Goal: Task Accomplishment & Management: Manage account settings

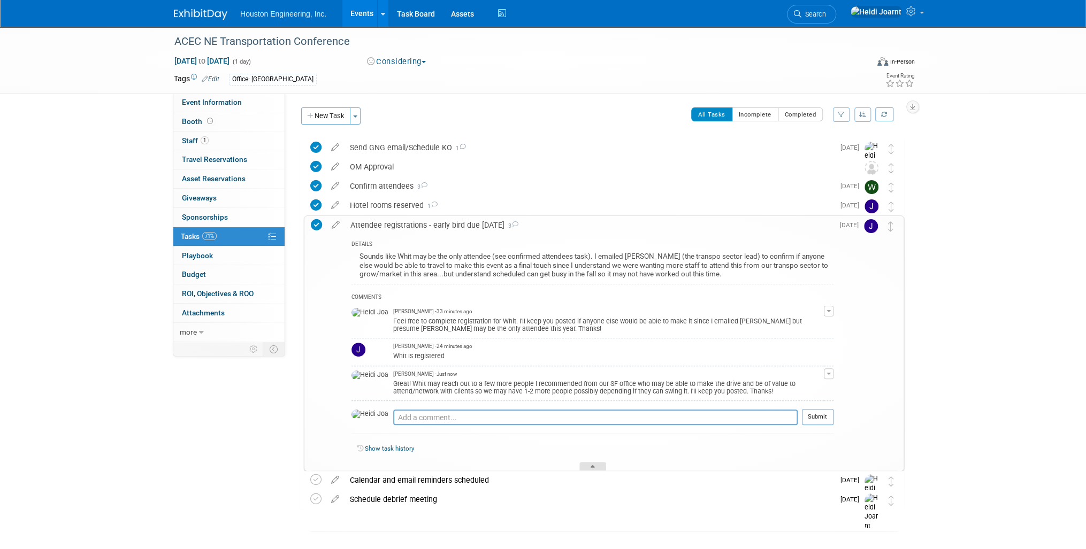
click at [604, 467] on div at bounding box center [592, 466] width 27 height 9
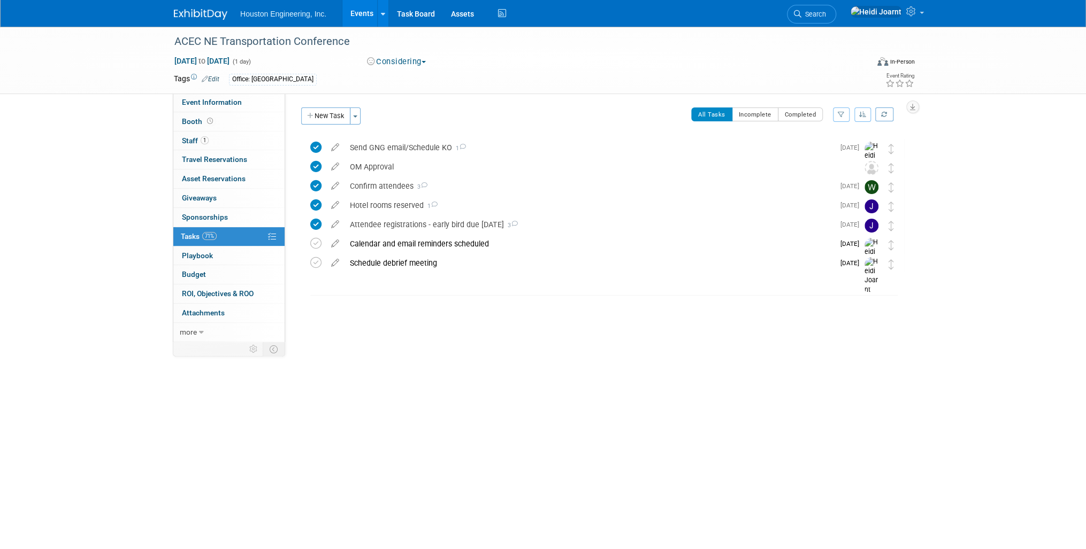
click at [360, 13] on link "Events" at bounding box center [361, 13] width 39 height 27
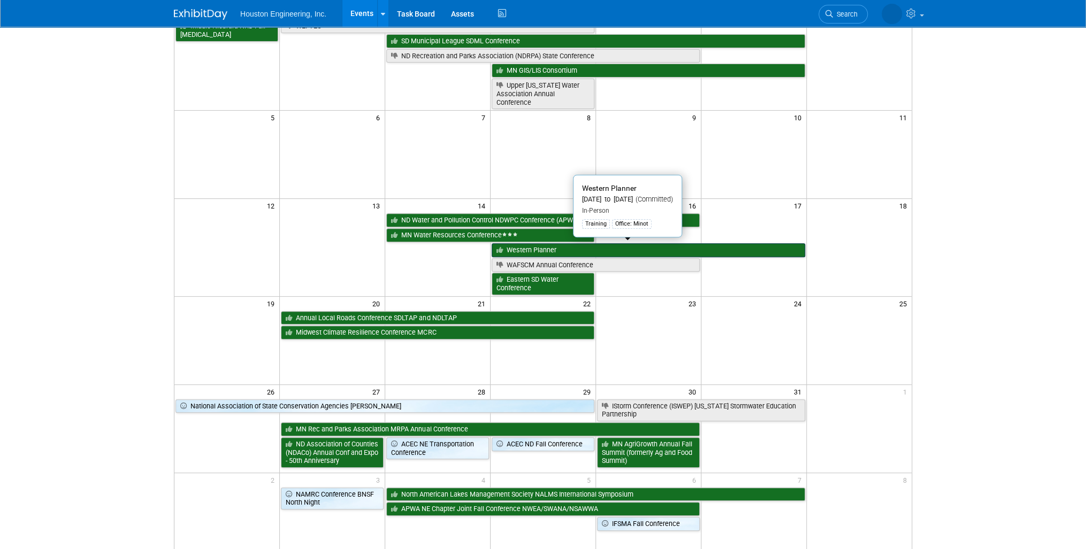
scroll to position [171, 0]
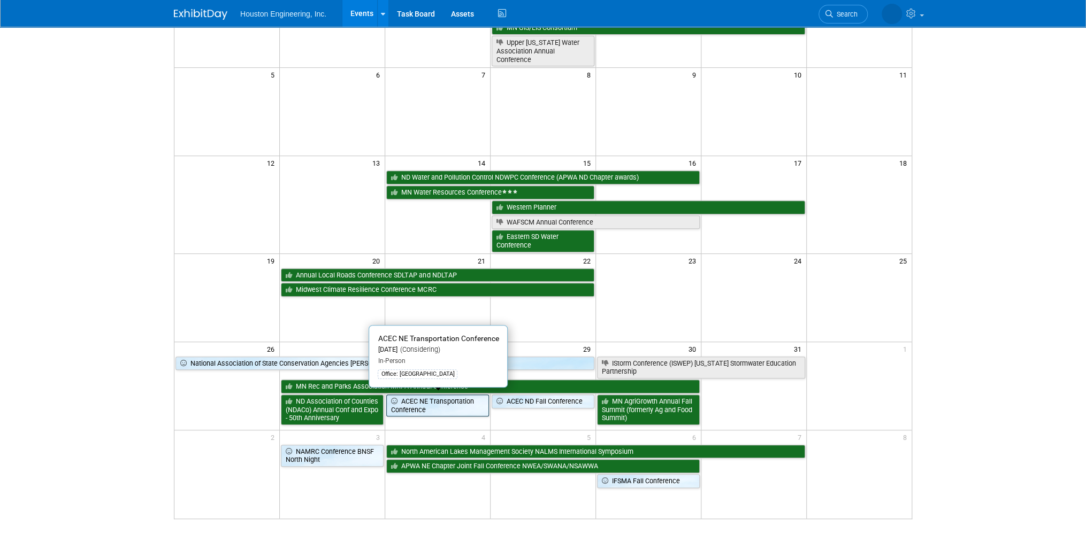
click at [454, 408] on link "ACEC NE Transportation Conference" at bounding box center [437, 406] width 103 height 22
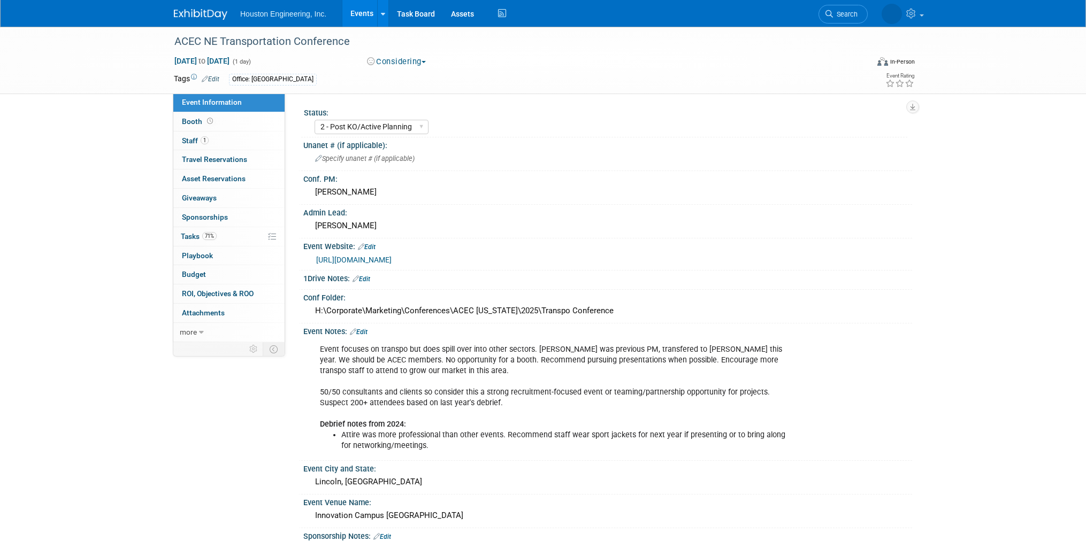
select select "2 - Post KO/Active Planning"
select select "No"
select select "Multi-sector/Any/All"
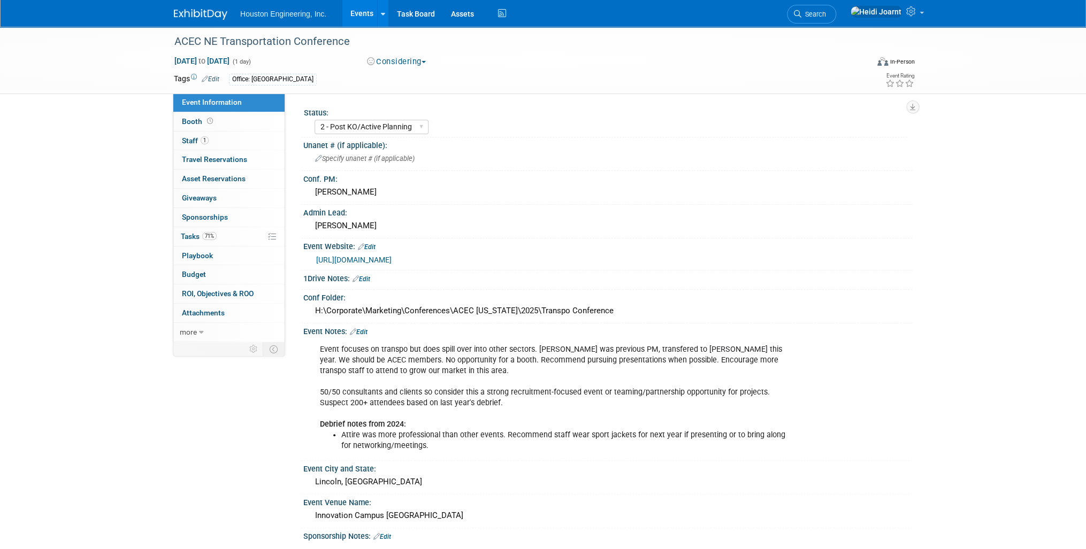
click at [399, 62] on button "Considering" at bounding box center [396, 61] width 67 height 11
click at [403, 78] on link "Committed" at bounding box center [406, 79] width 85 height 15
click at [364, 13] on link "Events" at bounding box center [361, 13] width 39 height 27
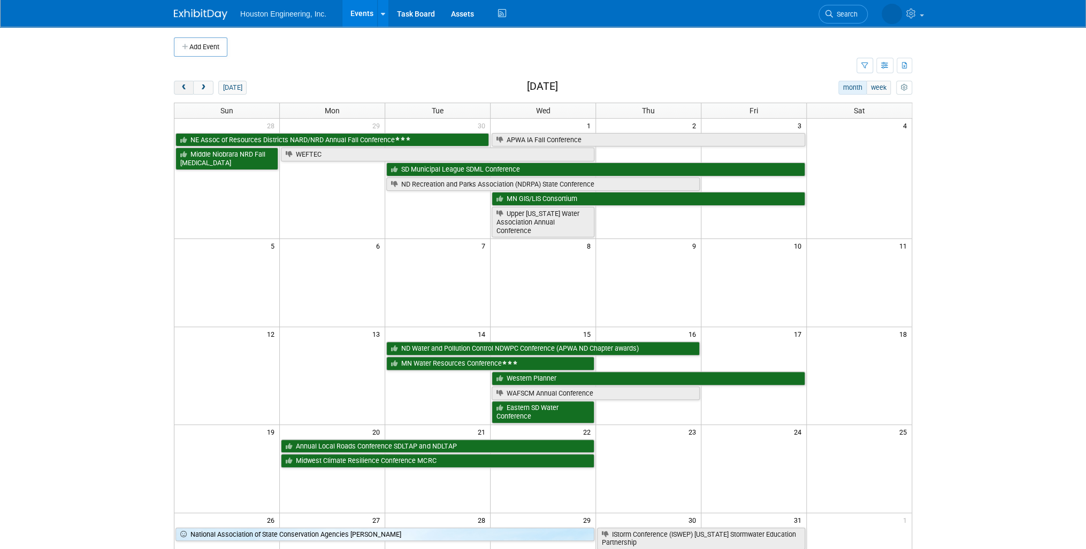
click at [186, 90] on span "prev" at bounding box center [184, 88] width 8 height 7
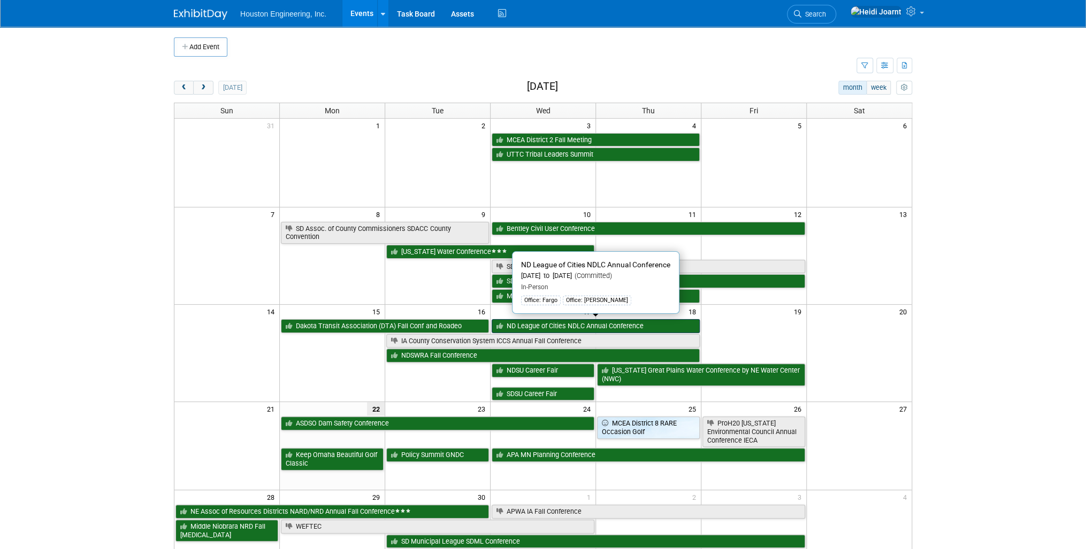
click at [529, 324] on link "ND League of Cities NDLC Annual Conference" at bounding box center [596, 326] width 208 height 14
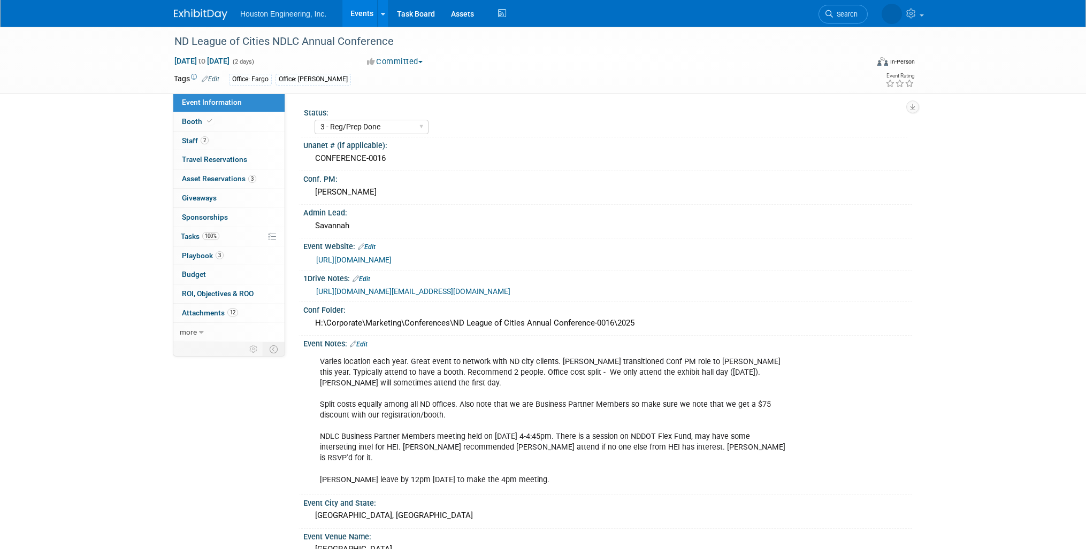
select select "3 - Reg/Prep Done"
select select "No"
select select "Mun. Infrastructure"
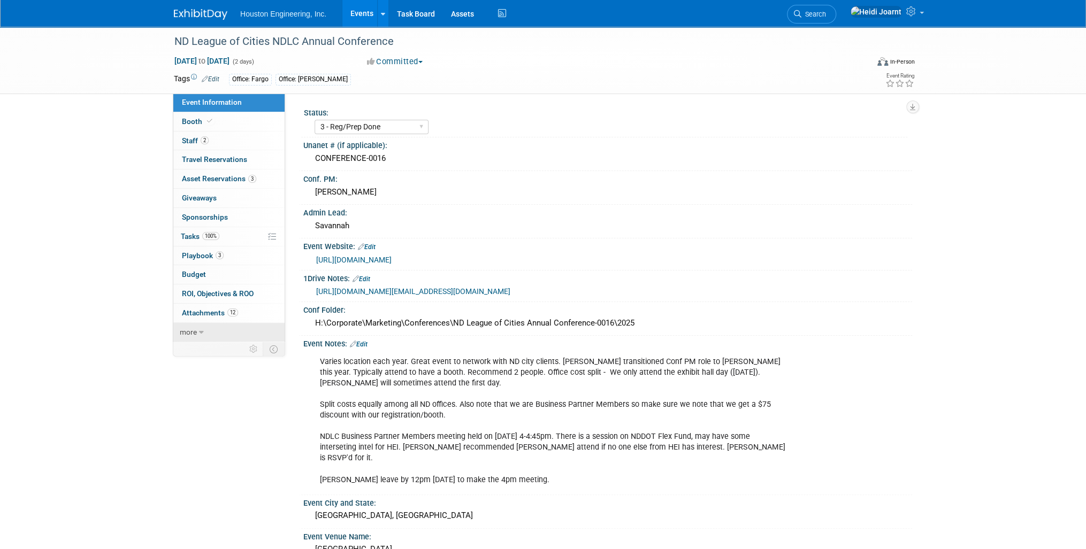
click at [201, 332] on icon at bounding box center [201, 332] width 5 height 7
click at [216, 369] on span "Copy/Duplicate Event" at bounding box center [218, 371] width 72 height 9
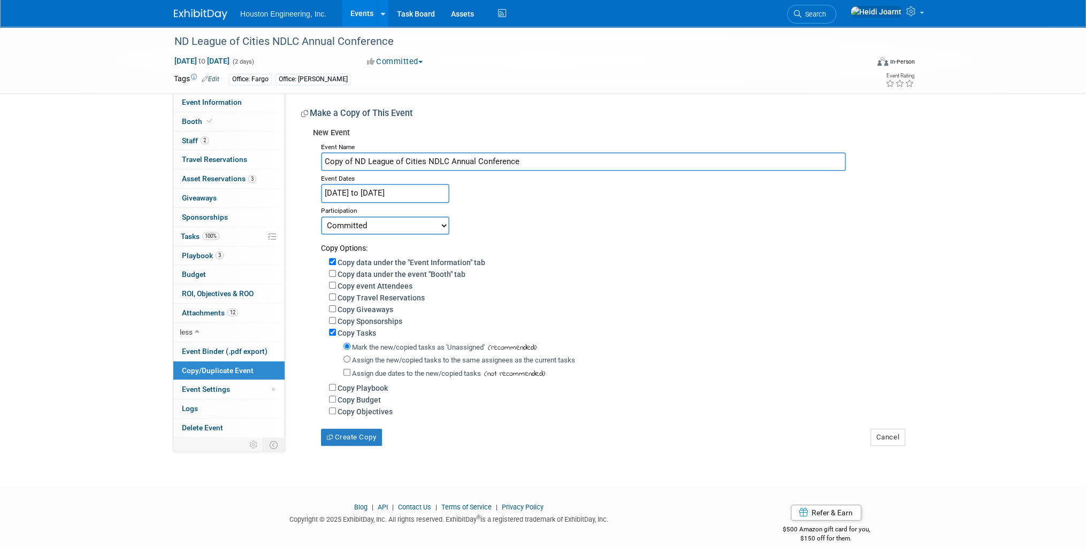
drag, startPoint x: 353, startPoint y: 161, endPoint x: 300, endPoint y: 158, distance: 53.1
click at [300, 158] on div "Status: 1 - GNG/KO Needed 2 - Post KO/Active Planning 3 - Reg/Prep Done Unanet …" at bounding box center [598, 269] width 627 height 353
type input "ND League of Cities NDLC Annual Conference"
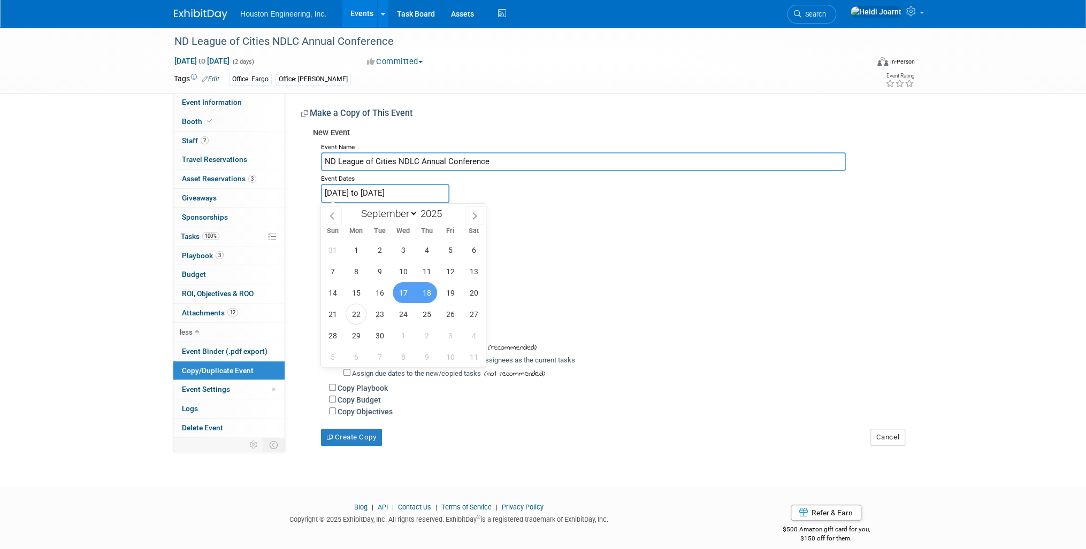
click at [411, 187] on input "Sep 17, 2025 to Sep 18, 2025" at bounding box center [385, 193] width 128 height 19
click at [448, 209] on span at bounding box center [445, 211] width 7 height 6
type input "2026"
click at [403, 292] on span "16" at bounding box center [403, 293] width 21 height 21
click at [431, 293] on span "17" at bounding box center [426, 293] width 21 height 21
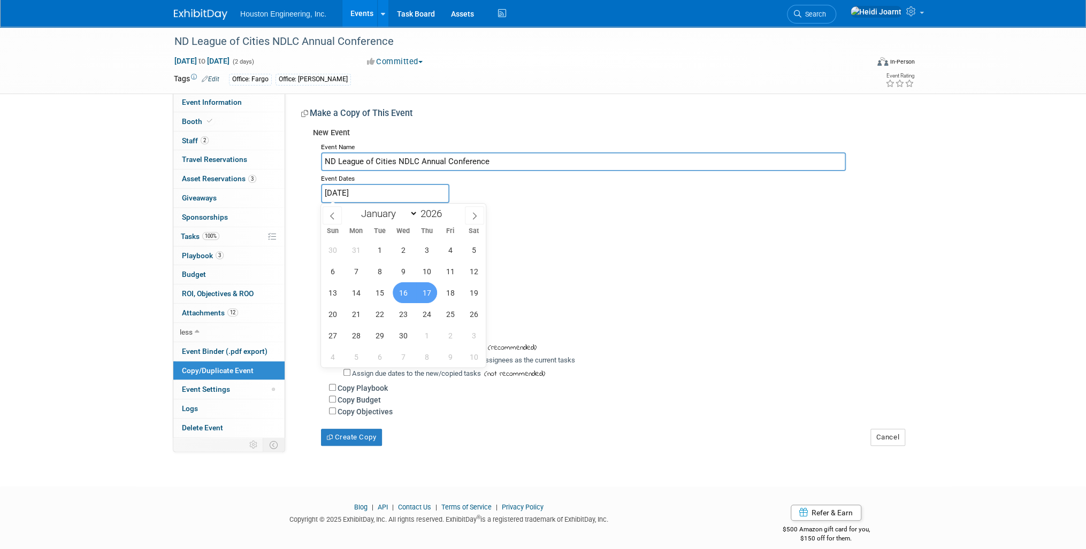
type input "Sep 16, 2026 to Sep 17, 2026"
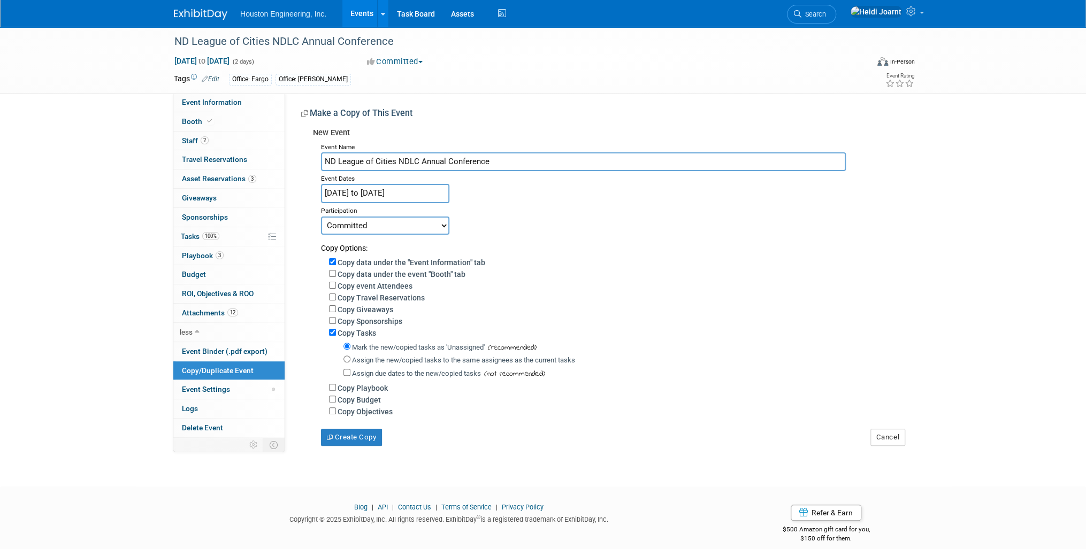
click at [408, 222] on select "Committed Considering Not Going" at bounding box center [385, 226] width 128 height 18
select select "2"
click at [321, 217] on select "Committed Considering Not Going" at bounding box center [385, 226] width 128 height 18
click at [368, 442] on button "Create Copy" at bounding box center [351, 437] width 61 height 17
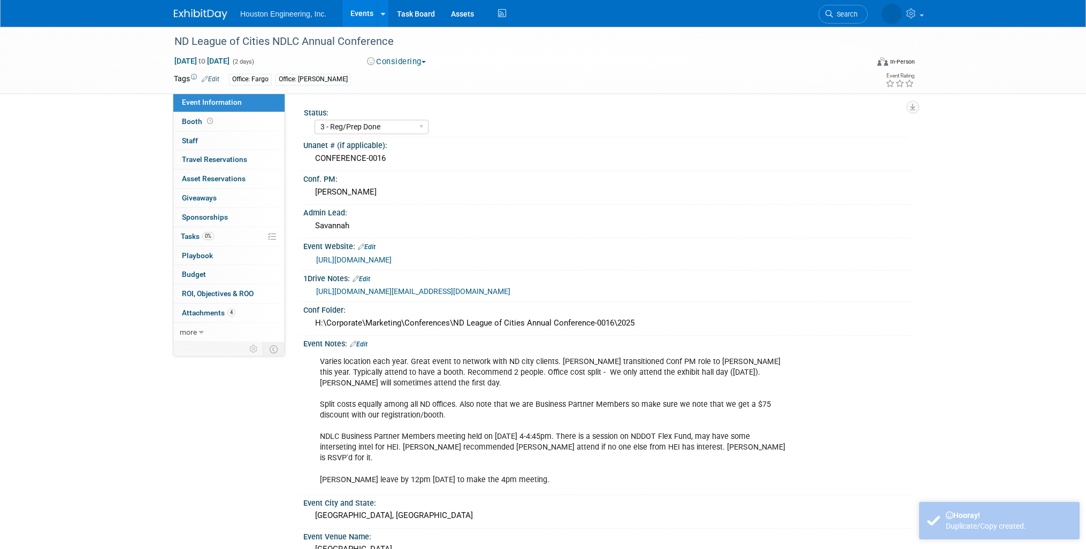
select select "3 - Reg/Prep Done"
select select "No"
select select "Mun. Infrastructure"
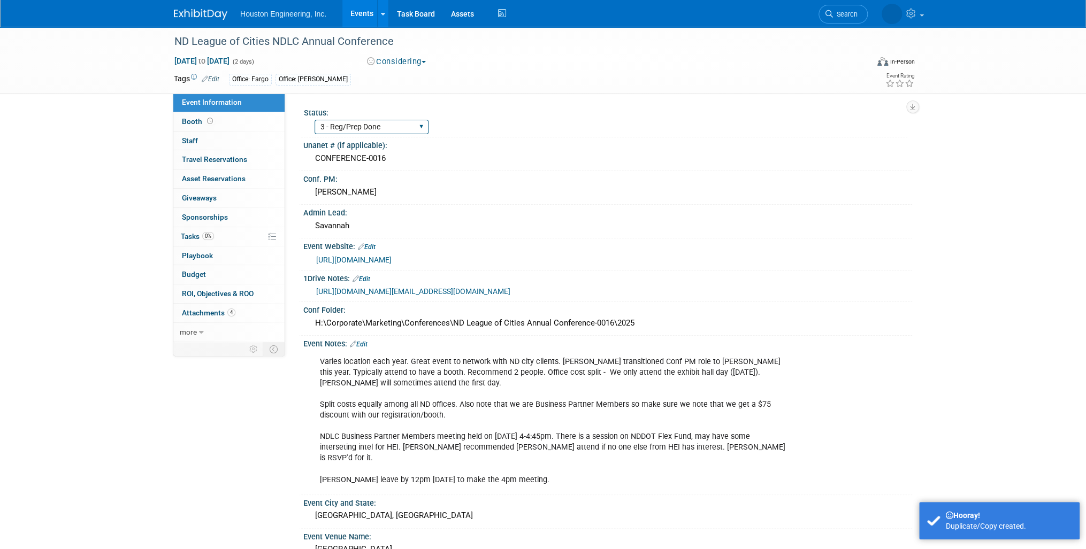
click at [384, 126] on select "1 - GNG/KO Needed 2 - Post KO/Active Planning 3 - Reg/Prep Done" at bounding box center [372, 127] width 114 height 14
select select "1 - GNG/KO Needed"
click at [315, 120] on select "1 - GNG/KO Needed 2 - Post KO/Active Planning 3 - Reg/Prep Done" at bounding box center [372, 127] width 114 height 14
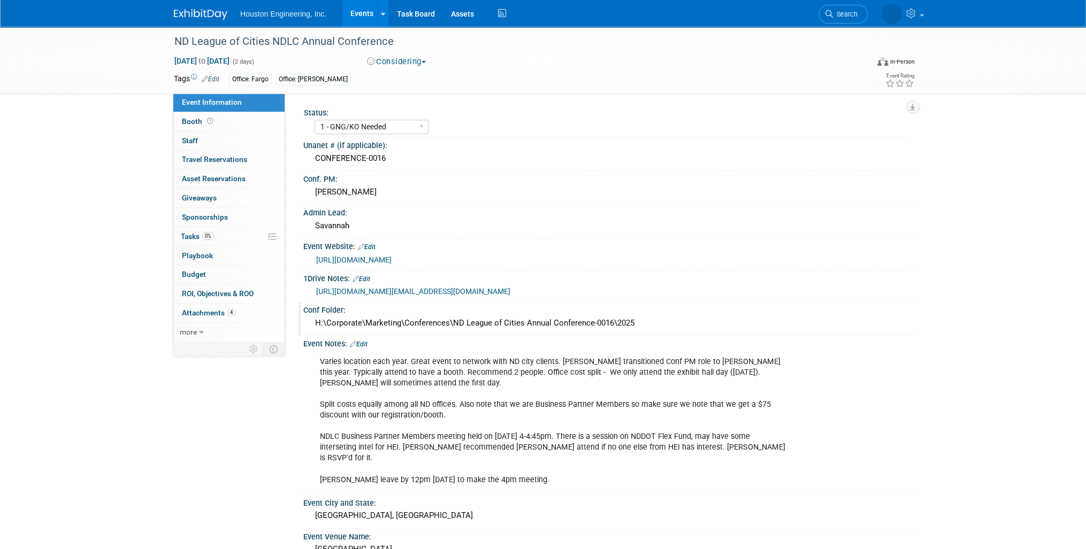
click at [352, 316] on div "H:\Corporate\Marketing\Conferences\ND League of Cities Annual Conference-0016\2…" at bounding box center [607, 323] width 593 height 17
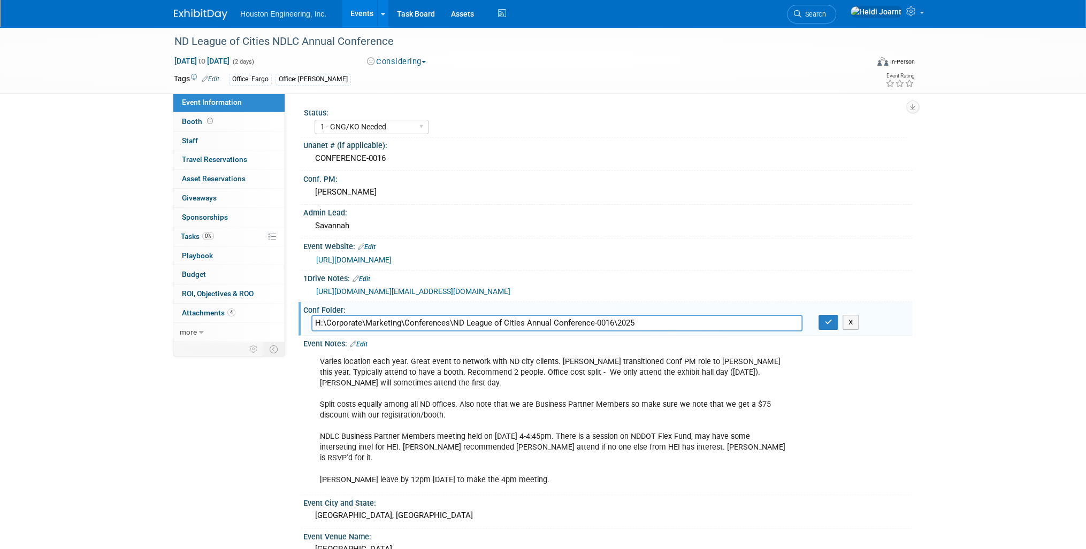
drag, startPoint x: 635, startPoint y: 320, endPoint x: 616, endPoint y: 322, distance: 19.3
click at [616, 322] on input "H:\Corporate\Marketing\Conferences\ND League of Cities Annual Conference-0016\2…" at bounding box center [556, 323] width 491 height 17
type input "H:\Corporate\Marketing\Conferences\ND League of Cities Annual Conference-0016\"
click at [825, 321] on icon "button" at bounding box center [828, 322] width 7 height 7
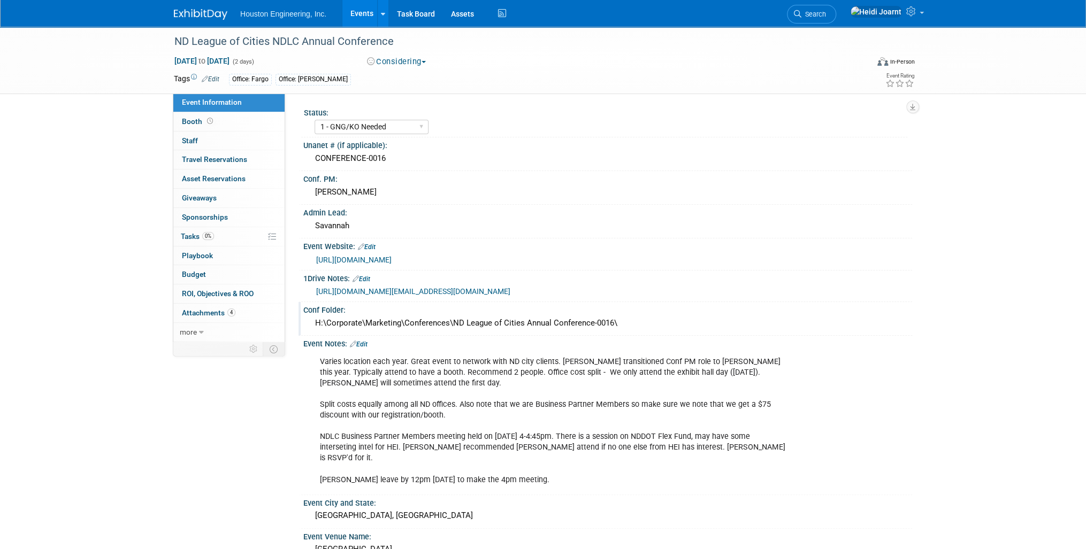
click at [380, 257] on link "https://ndlc.org/223/Annual-Conference" at bounding box center [353, 260] width 75 height 9
click at [230, 58] on span "Sep 16, 2026 to Sep 17, 2026" at bounding box center [202, 61] width 56 height 10
select select "8"
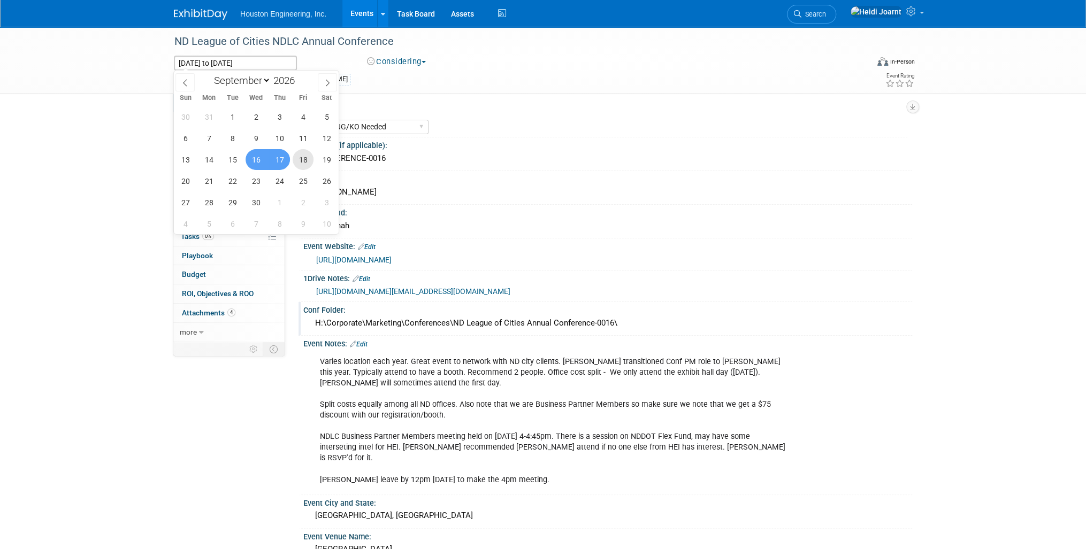
click at [307, 158] on span "18" at bounding box center [303, 159] width 21 height 21
type input "Sep 18, 2026"
click at [255, 158] on span "16" at bounding box center [256, 159] width 21 height 21
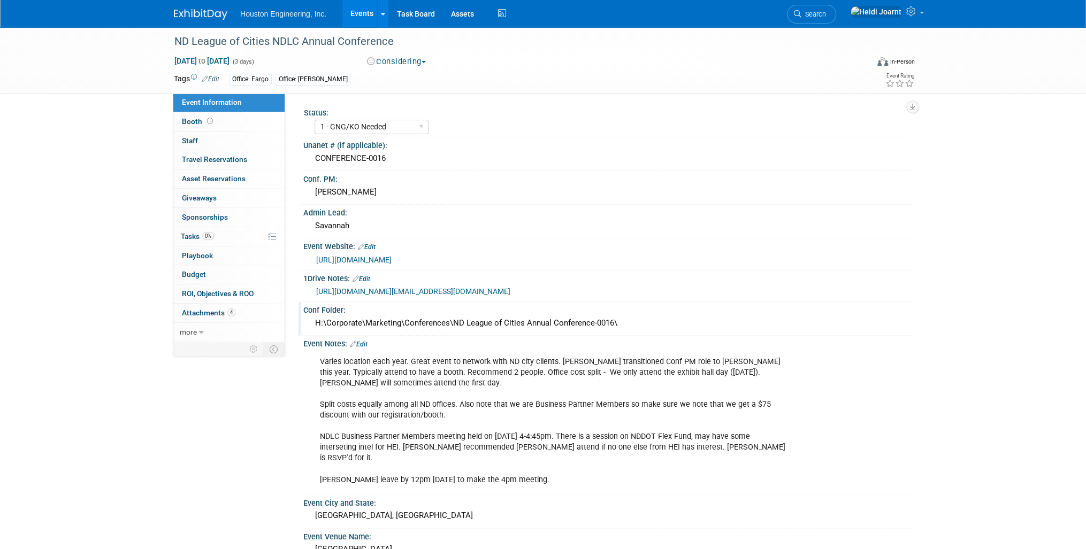
scroll to position [128, 0]
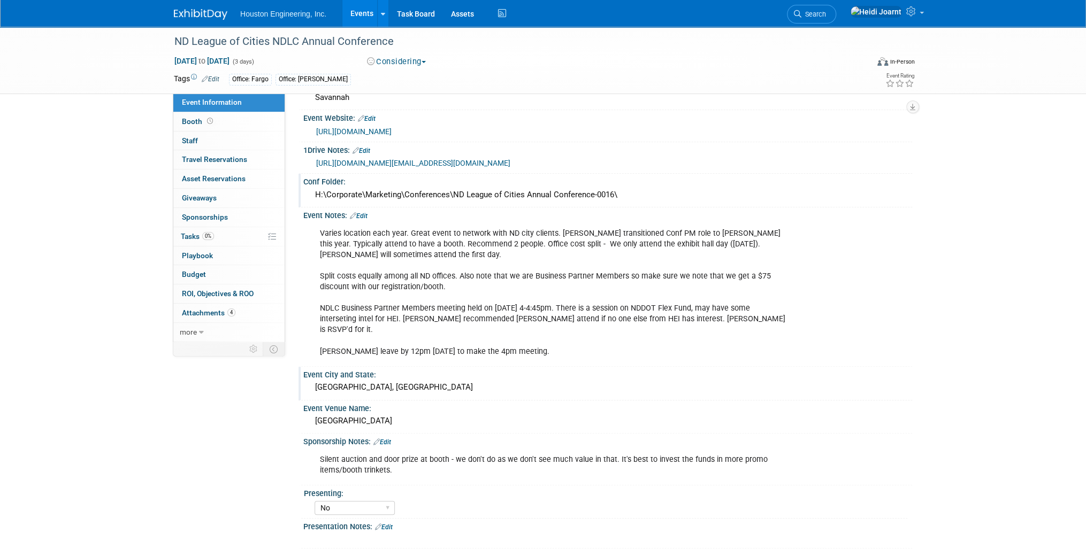
click at [375, 379] on div "Bismarck, ND" at bounding box center [607, 387] width 593 height 17
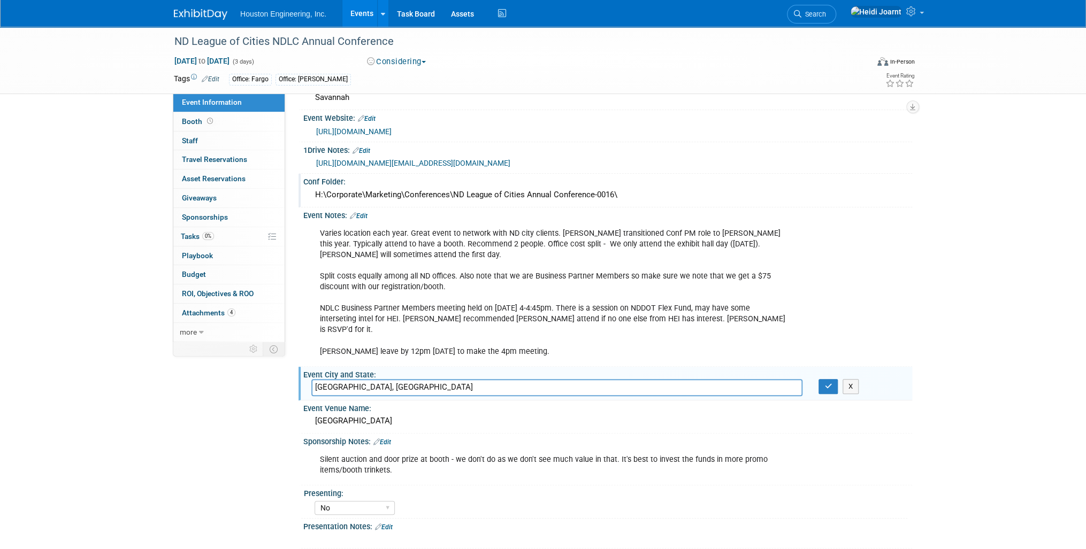
drag, startPoint x: 375, startPoint y: 373, endPoint x: 306, endPoint y: 369, distance: 69.2
click at [306, 379] on div "Bismarck, ND" at bounding box center [556, 387] width 507 height 17
type input "Grand Forks, [GEOGRAPHIC_DATA]"
click at [823, 379] on button "button" at bounding box center [828, 386] width 19 height 15
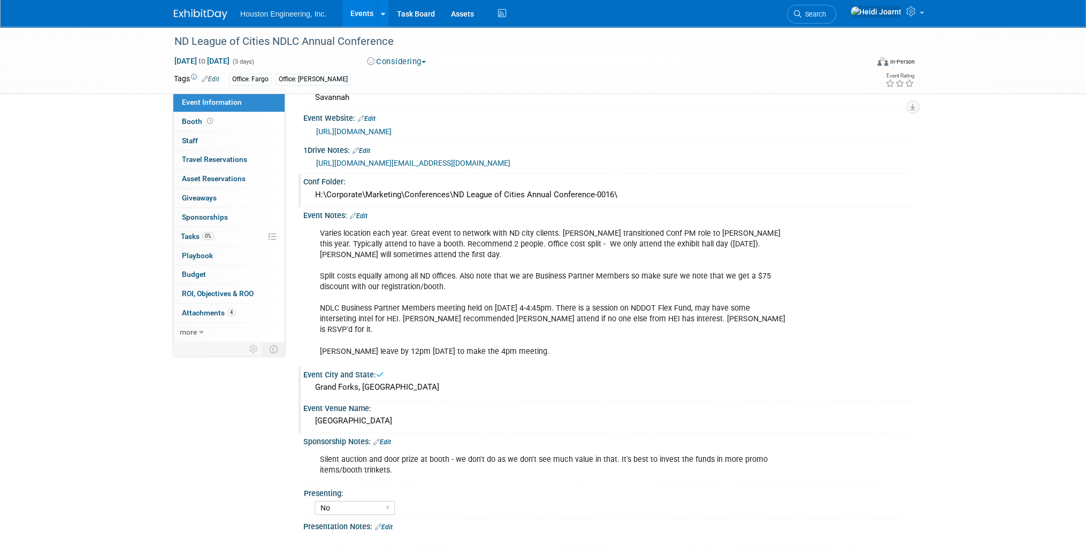
click at [380, 413] on div "Bismarck Event Center" at bounding box center [607, 421] width 593 height 17
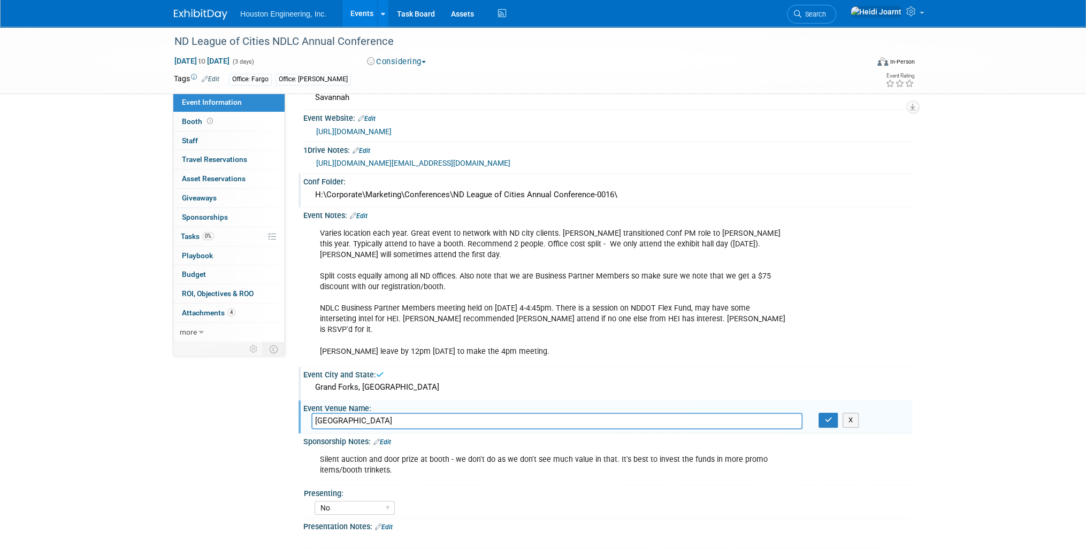
drag, startPoint x: 380, startPoint y: 404, endPoint x: 257, endPoint y: 413, distance: 123.9
click at [257, 413] on div "Event Information Event Info Booth Booth 0 Staff 0 Staff 0 Travel Reservations …" at bounding box center [543, 266] width 754 height 736
type input "Alerus Center"
click at [830, 417] on icon "button" at bounding box center [828, 420] width 7 height 7
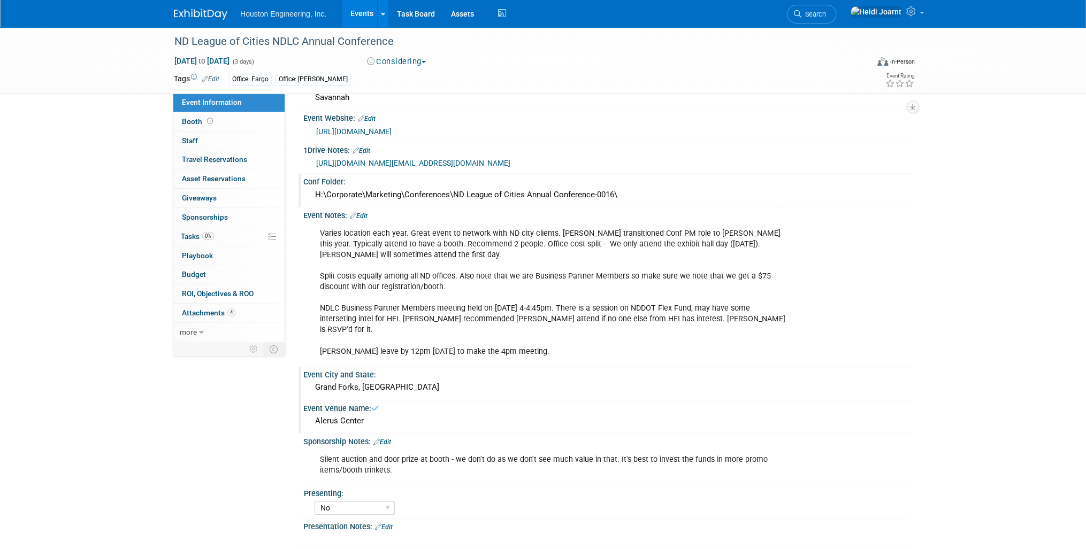
click at [480, 454] on div "Silent auction and door prize at booth - we don't do as we don't see much value…" at bounding box center [553, 465] width 482 height 32
click at [387, 439] on link "Edit" at bounding box center [382, 442] width 18 height 7
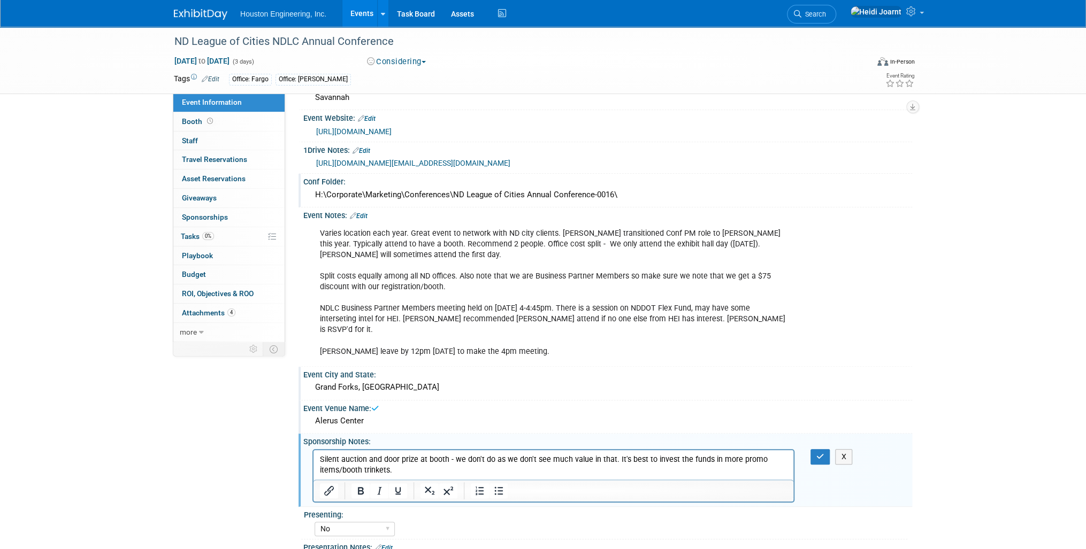
scroll to position [0, 0]
click at [818, 453] on icon "button" at bounding box center [820, 456] width 8 height 7
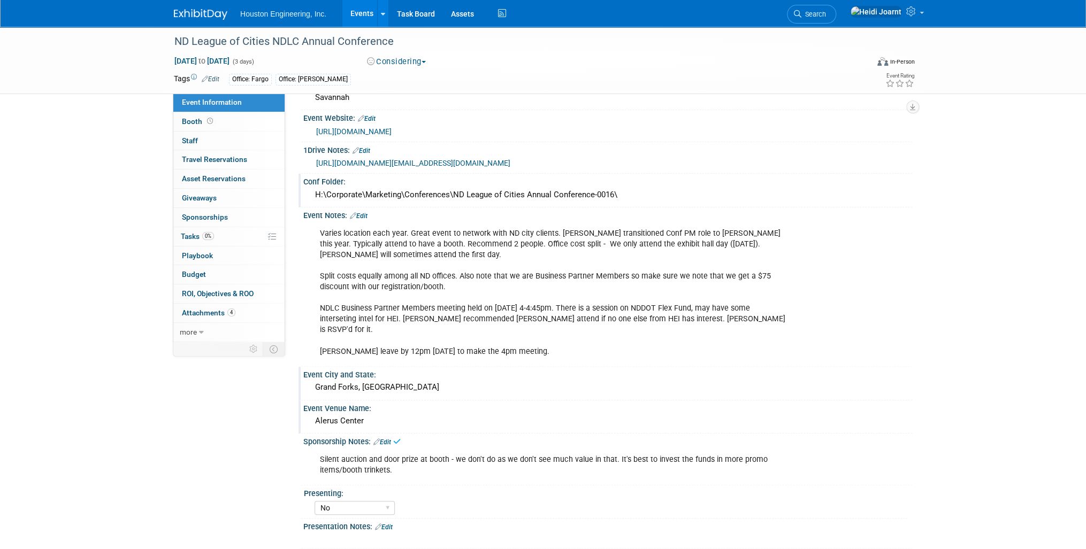
click at [365, 213] on link "Edit" at bounding box center [359, 215] width 18 height 7
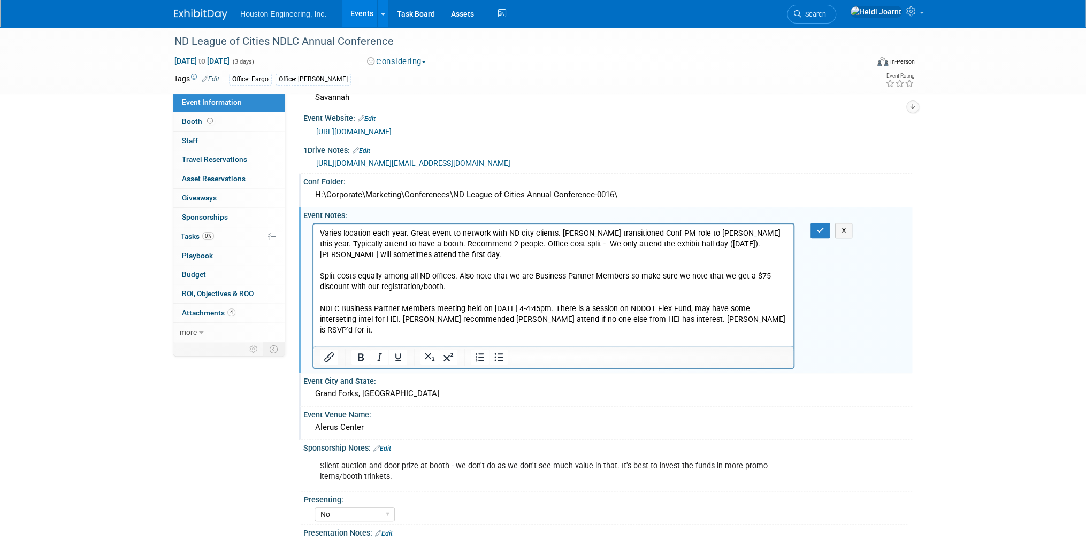
click at [545, 338] on p "Varies location each year. Great event to network with ND city clients. Sherwin…" at bounding box center [554, 292] width 468 height 129
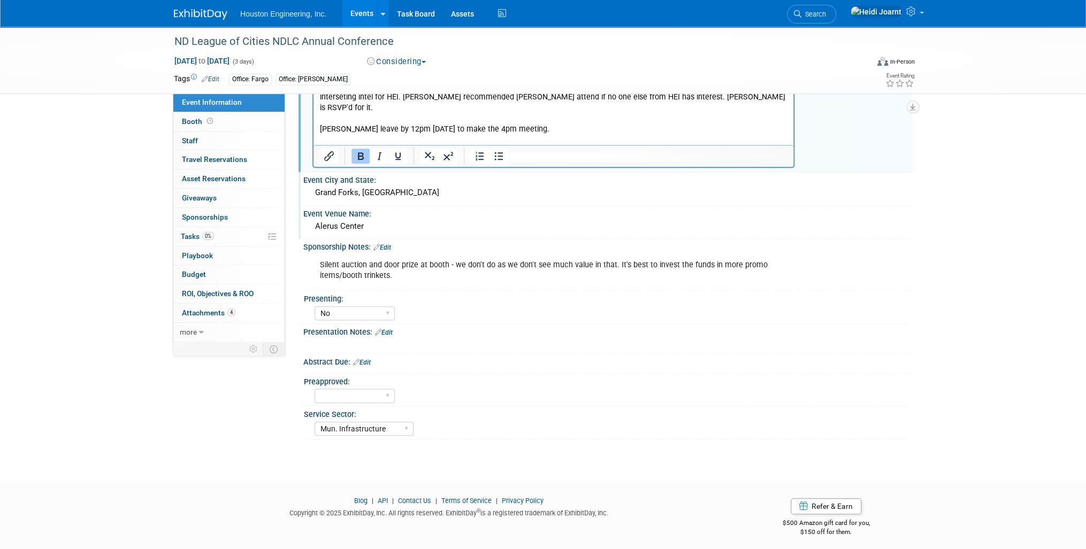
scroll to position [137, 0]
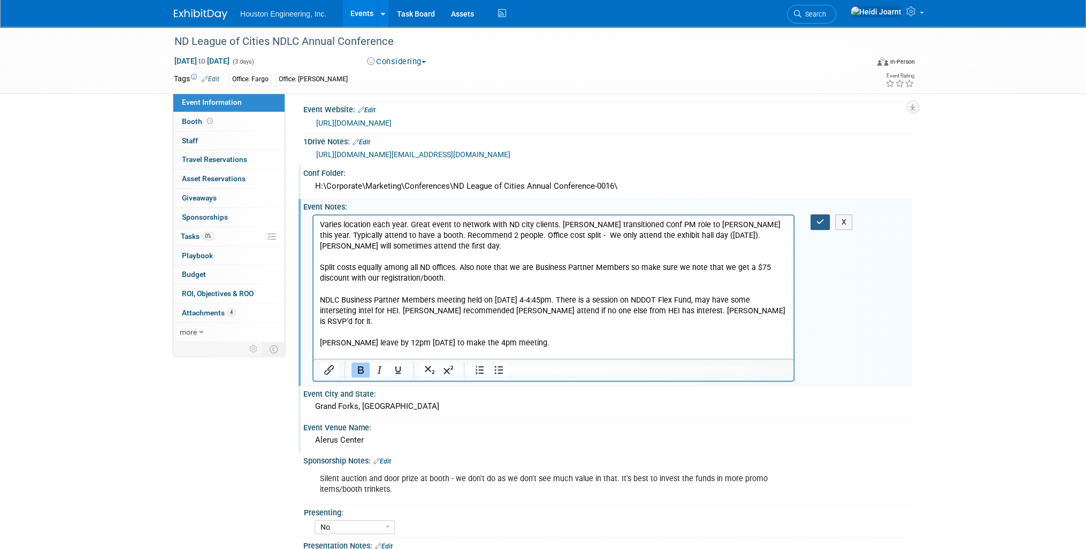
click at [819, 218] on icon "button" at bounding box center [820, 221] width 8 height 7
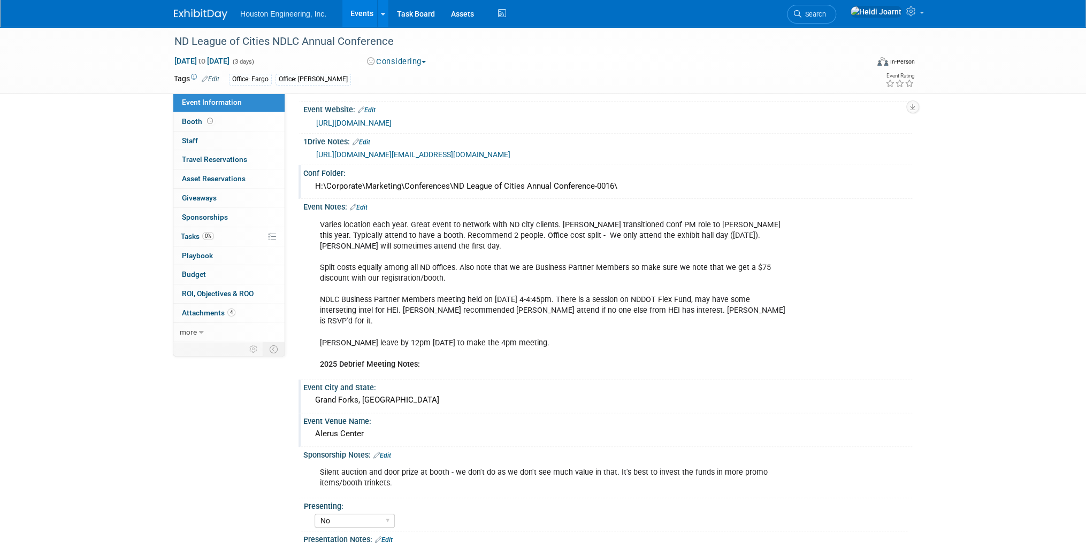
scroll to position [0, 0]
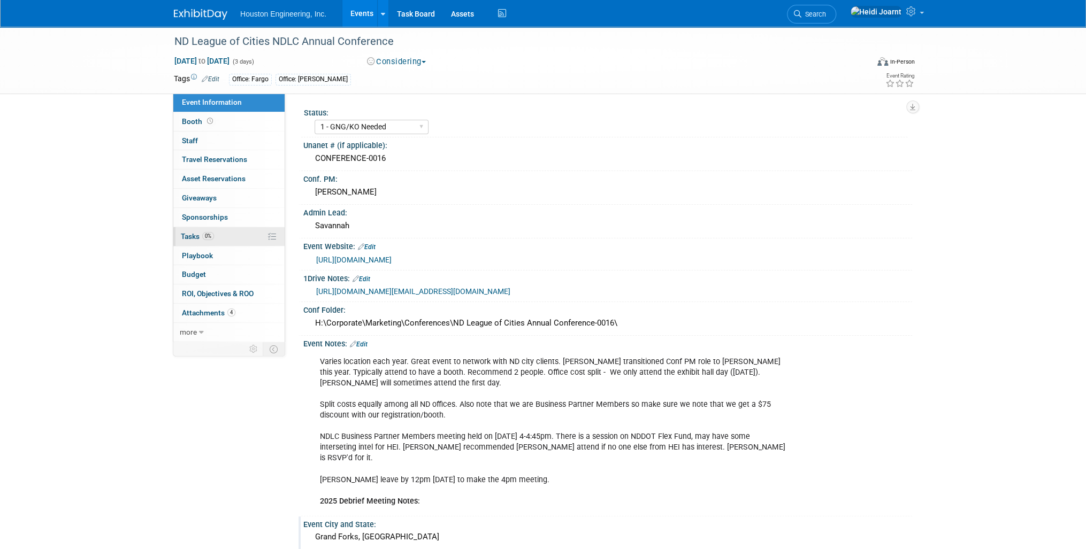
click at [242, 244] on link "0% Tasks 0%" at bounding box center [228, 236] width 111 height 19
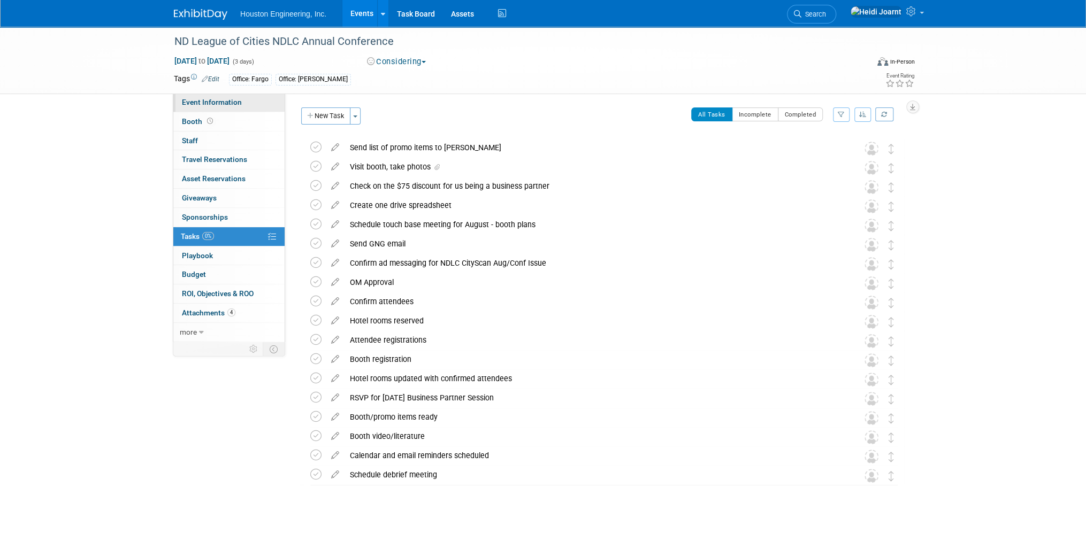
click at [214, 101] on span "Event Information" at bounding box center [212, 102] width 60 height 9
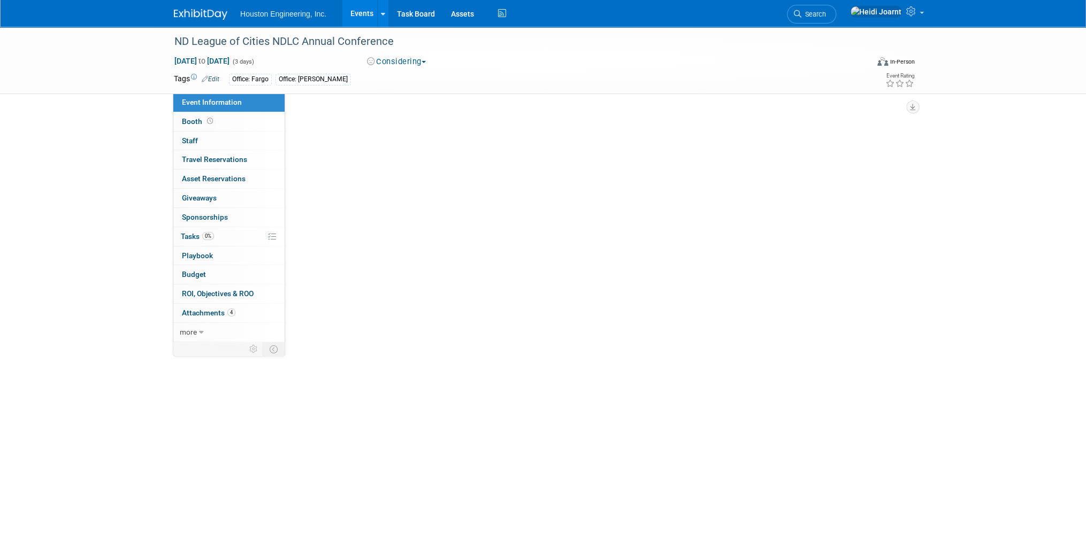
select select "1 - GNG/KO Needed"
select select "No"
select select "Mun. Infrastructure"
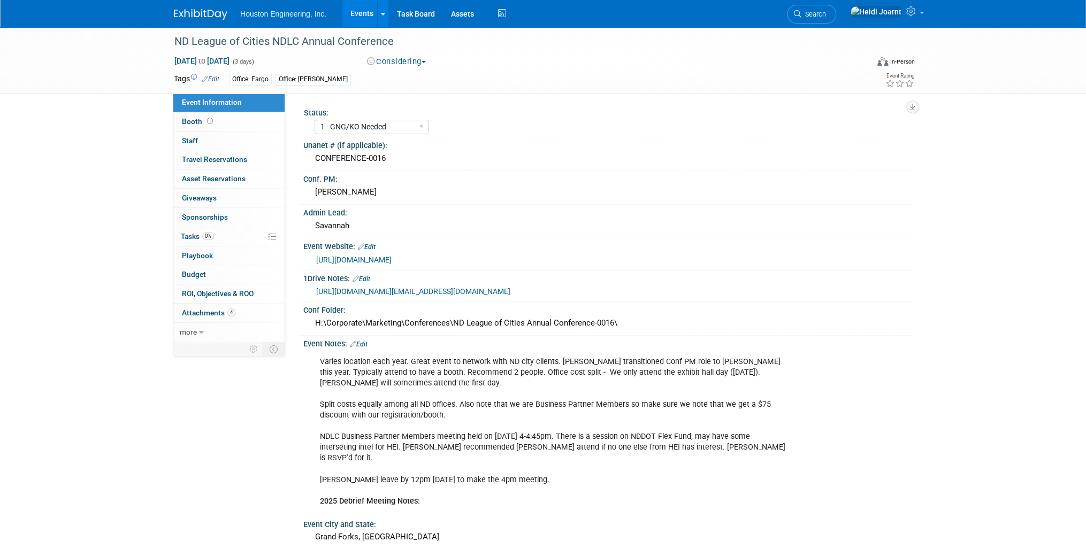
scroll to position [43, 0]
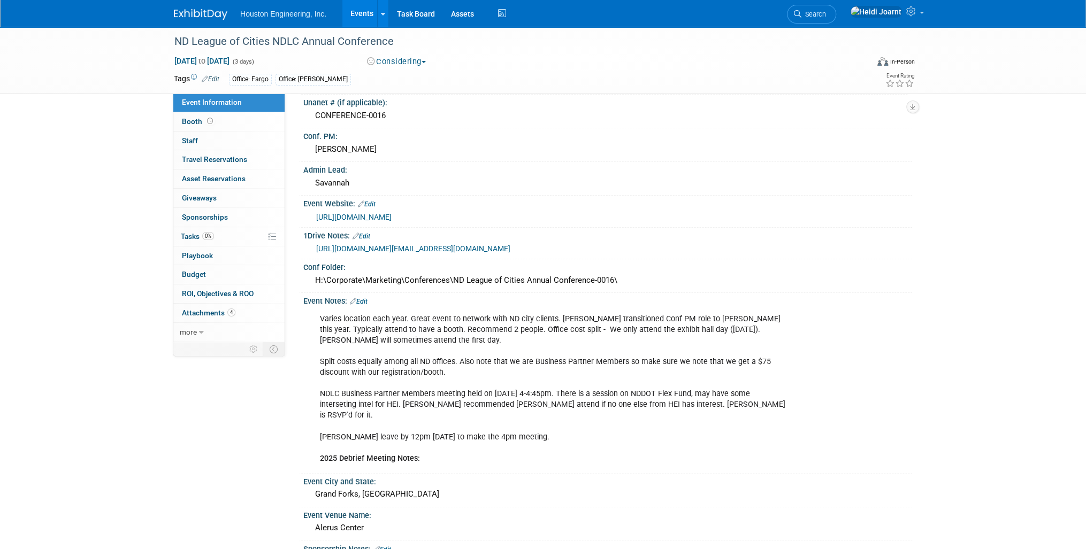
click at [368, 299] on link "Edit" at bounding box center [359, 301] width 18 height 7
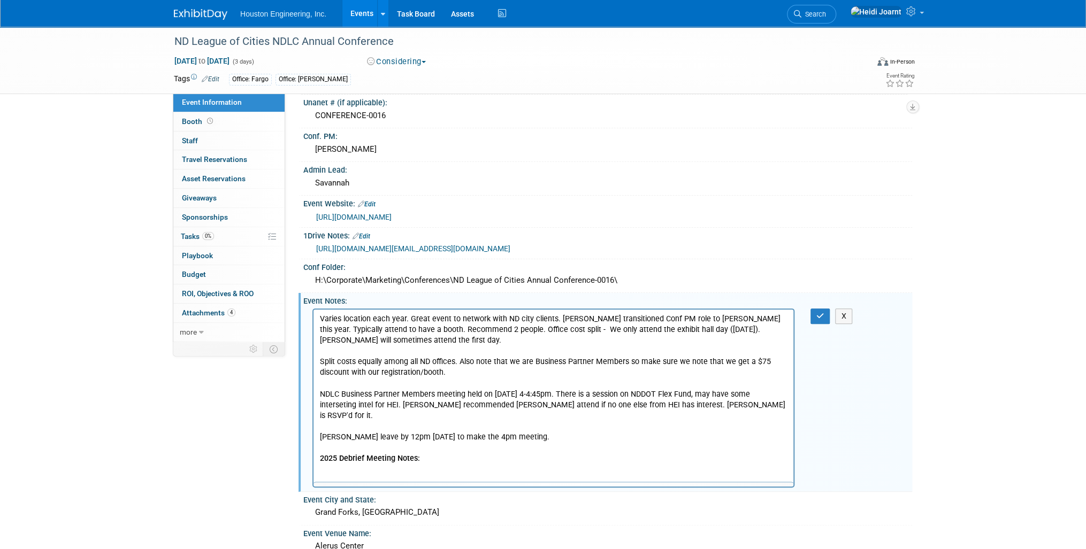
scroll to position [0, 0]
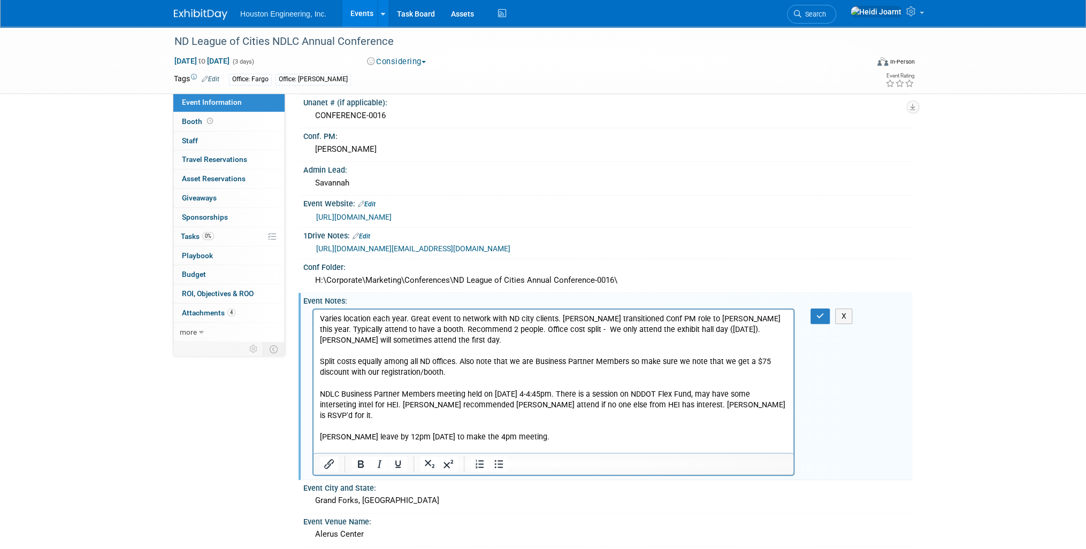
click at [437, 448] on p "Varies location each year. Great event to network with ND city clients. Sherwin…" at bounding box center [554, 389] width 468 height 150
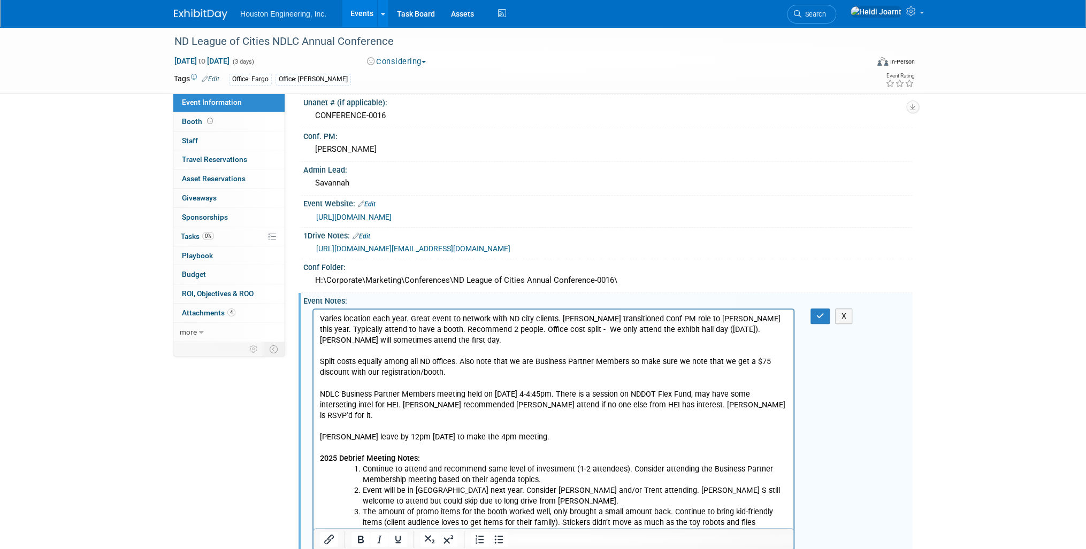
scroll to position [171, 0]
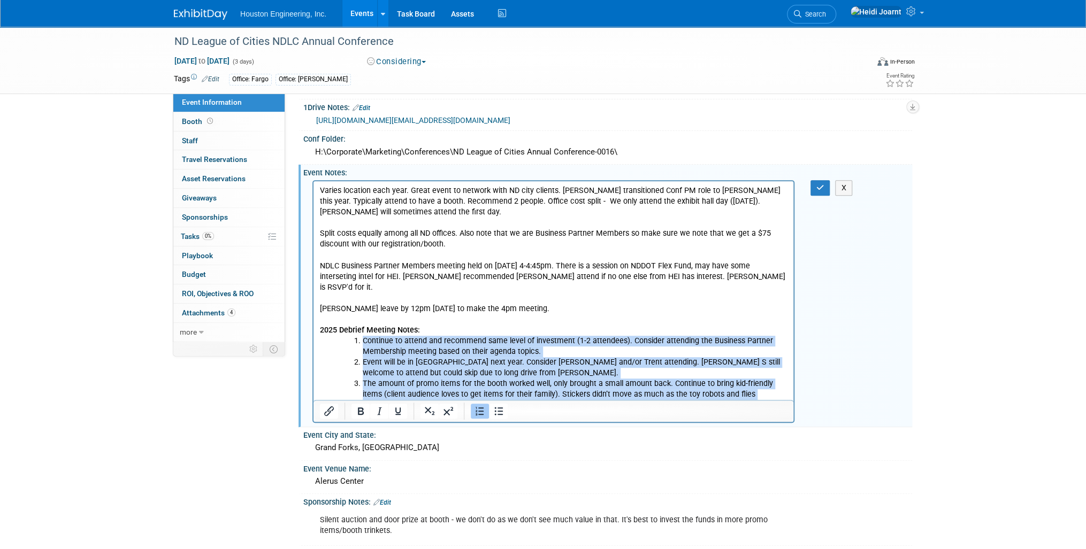
drag, startPoint x: 524, startPoint y: 387, endPoint x: 361, endPoint y: 326, distance: 173.7
click at [361, 335] on ol "Continue to attend and recommend same level of investment (1-2 attendees). Cons…" at bounding box center [564, 372] width 446 height 75
click at [484, 412] on icon "Numbered list" at bounding box center [480, 411] width 13 height 13
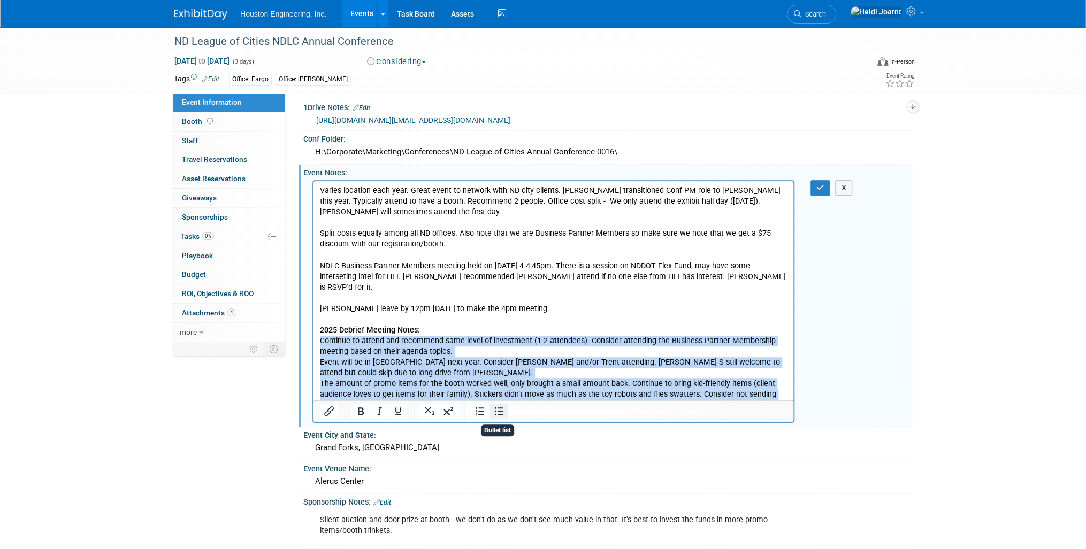
click at [500, 413] on icon "Bullet list" at bounding box center [498, 411] width 13 height 13
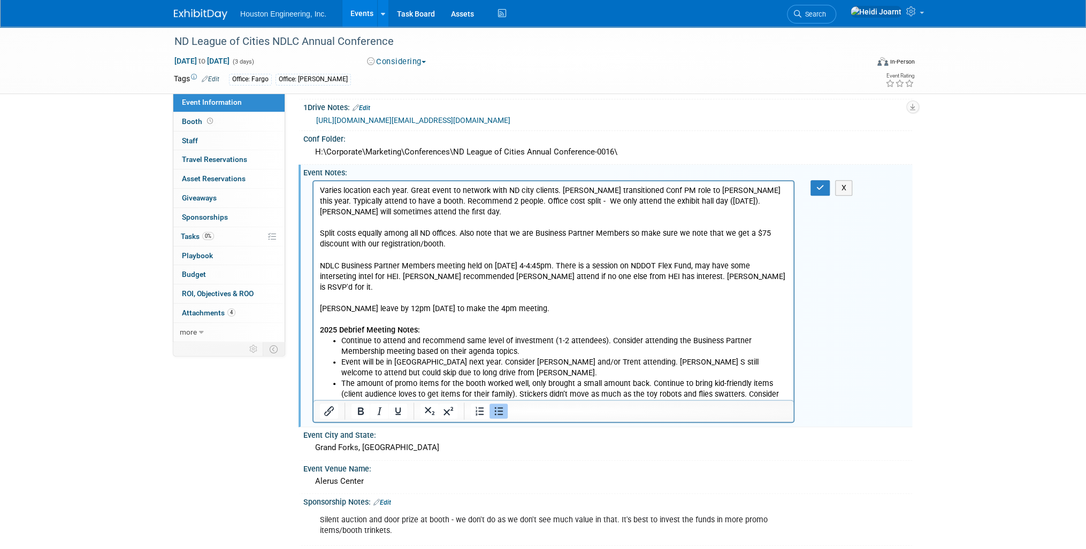
click at [479, 379] on li "The amount of promo items for the booth worked well, only brought a small amoun…" at bounding box center [564, 394] width 446 height 32
click at [522, 339] on li "Continue to attend and recommend same level of investment (1-2 attendees). Cons…" at bounding box center [564, 345] width 446 height 21
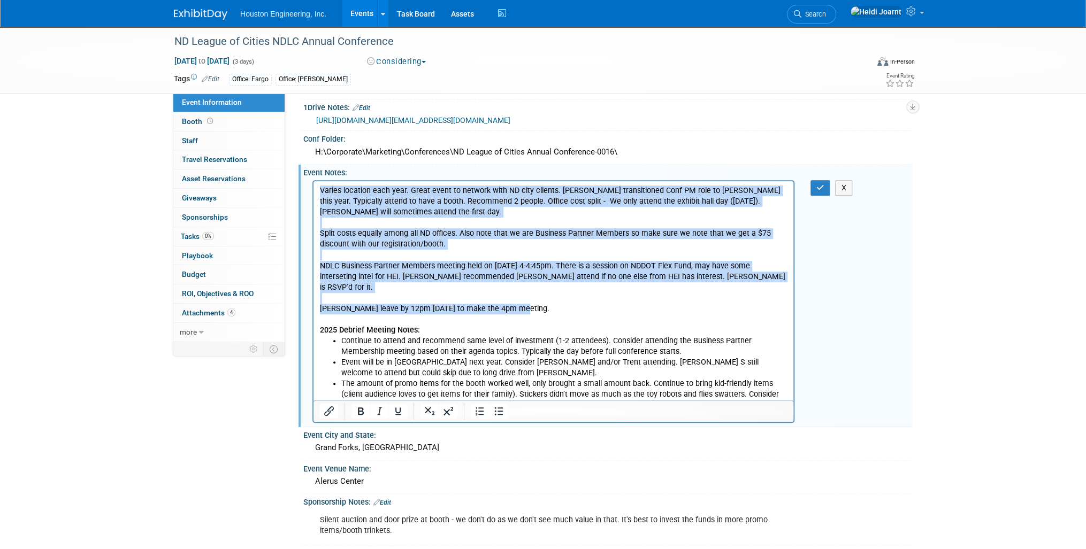
drag, startPoint x: 522, startPoint y: 299, endPoint x: 553, endPoint y: 209, distance: 94.9
click at [553, 209] on p "Varies location each year. Great event to network with ND city clients. Sherwin…" at bounding box center [554, 260] width 468 height 150
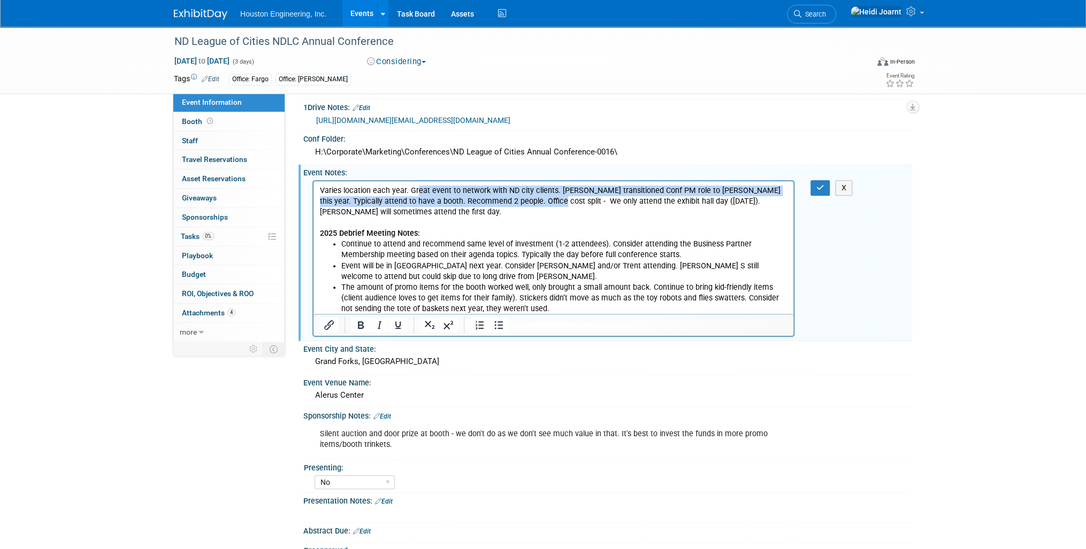
drag, startPoint x: 538, startPoint y: 200, endPoint x: 417, endPoint y: 187, distance: 121.7
click at [417, 187] on p "Varies location each year. Great event to network with ND city clients. Sherwin…" at bounding box center [554, 212] width 468 height 54
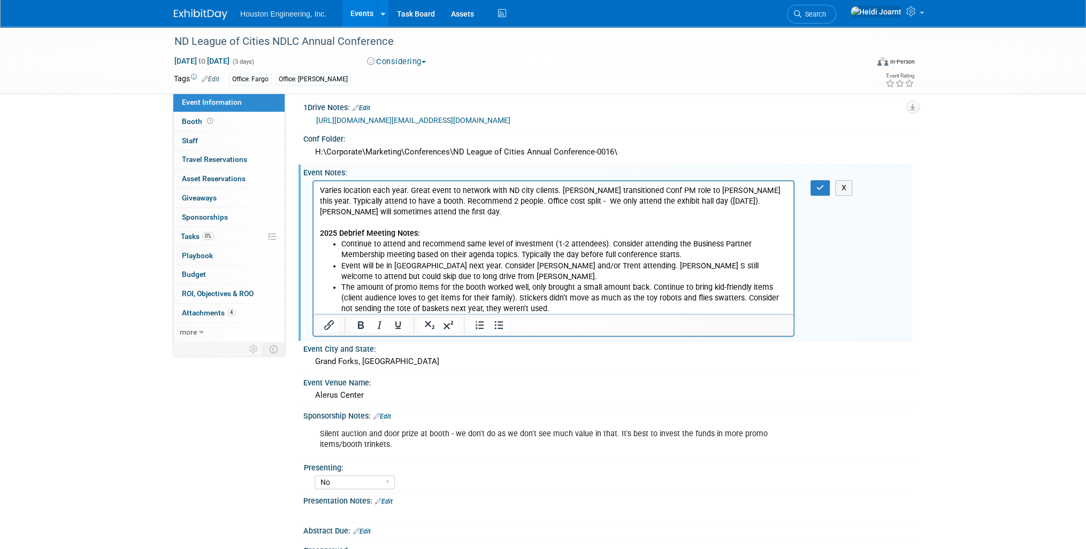
click at [411, 192] on p "Varies location each year. Great event to network with ND city clients. Sherwin…" at bounding box center [554, 212] width 468 height 54
drag, startPoint x: 411, startPoint y: 192, endPoint x: 294, endPoint y: 190, distance: 117.2
click at [314, 190] on html "Varies location each year. Great event to network with ND city clients. Sherwin…" at bounding box center [554, 247] width 480 height 133
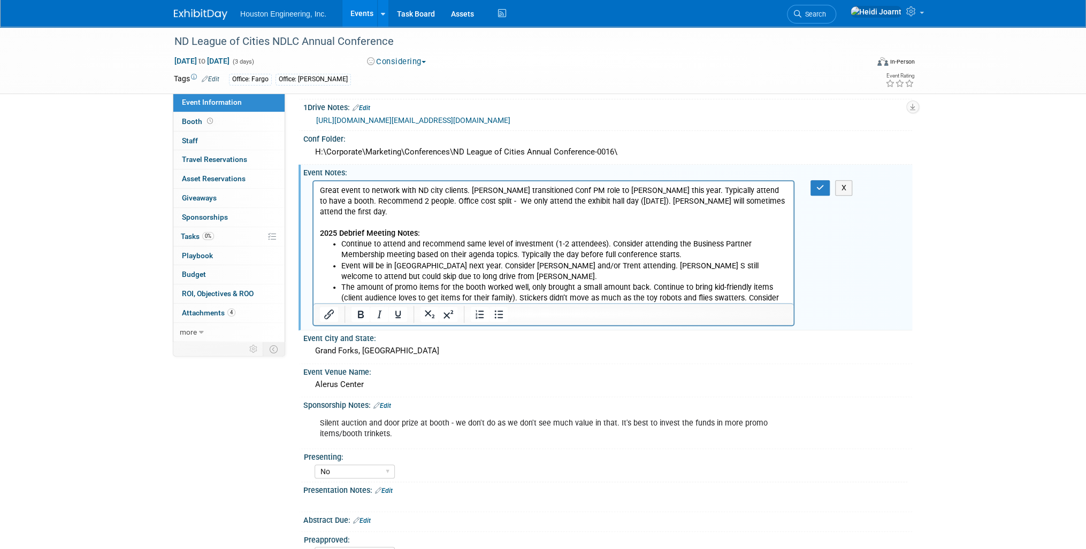
click at [464, 194] on p "Great event to network with ND city clients. Sherwin transitioned Conf PM role …" at bounding box center [554, 212] width 468 height 54
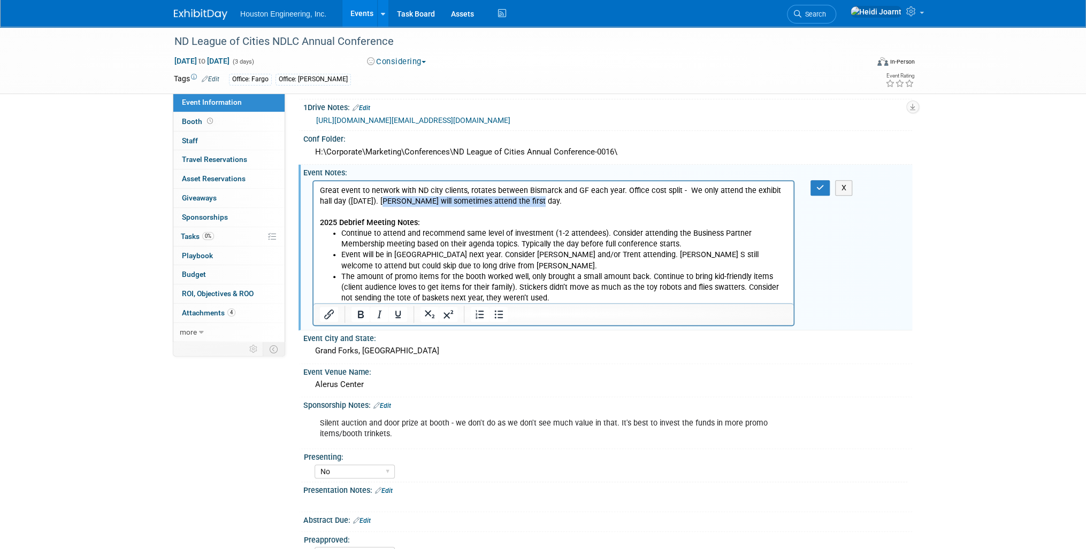
drag, startPoint x: 543, startPoint y: 199, endPoint x: 369, endPoint y: 205, distance: 174.0
click at [369, 205] on p "Great event to network with ND city clients, rotates between Bismarck and GF ea…" at bounding box center [554, 206] width 468 height 43
click at [713, 189] on p "Great event to network with ND city clients, rotates between Bismarck and GF ea…" at bounding box center [554, 206] width 468 height 43
click at [680, 190] on p "Great event to network with ND city clients, rotates between Bismarck and GF ea…" at bounding box center [554, 206] width 468 height 43
click at [218, 79] on link "Edit" at bounding box center [211, 78] width 18 height 7
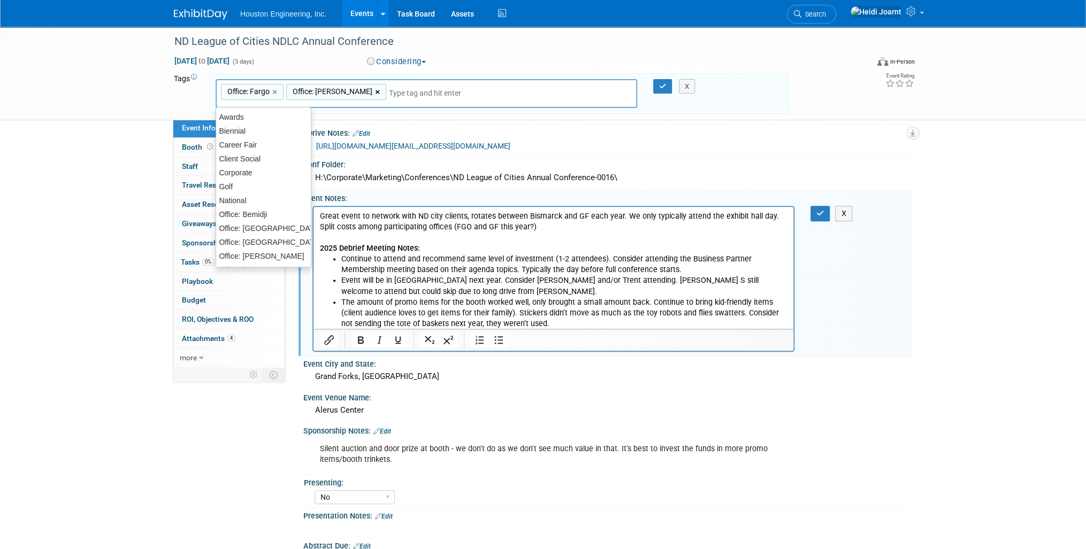
click at [375, 91] on link "×" at bounding box center [378, 92] width 7 height 12
click at [339, 91] on input "text" at bounding box center [361, 93] width 150 height 11
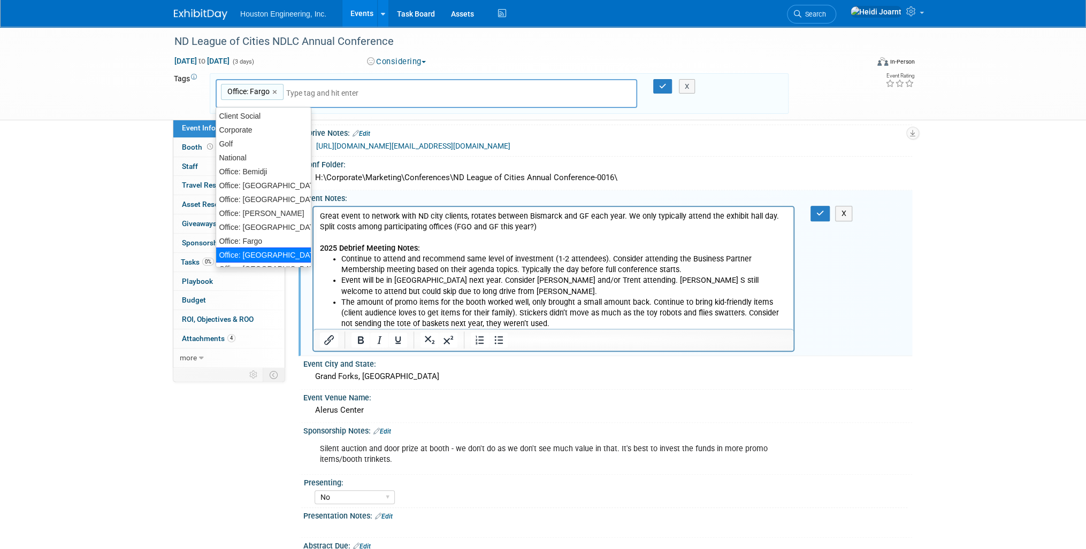
click at [270, 251] on div "Office: Grand Forks" at bounding box center [264, 255] width 96 height 15
type input "Office: Fargo, Office: Grand Forks"
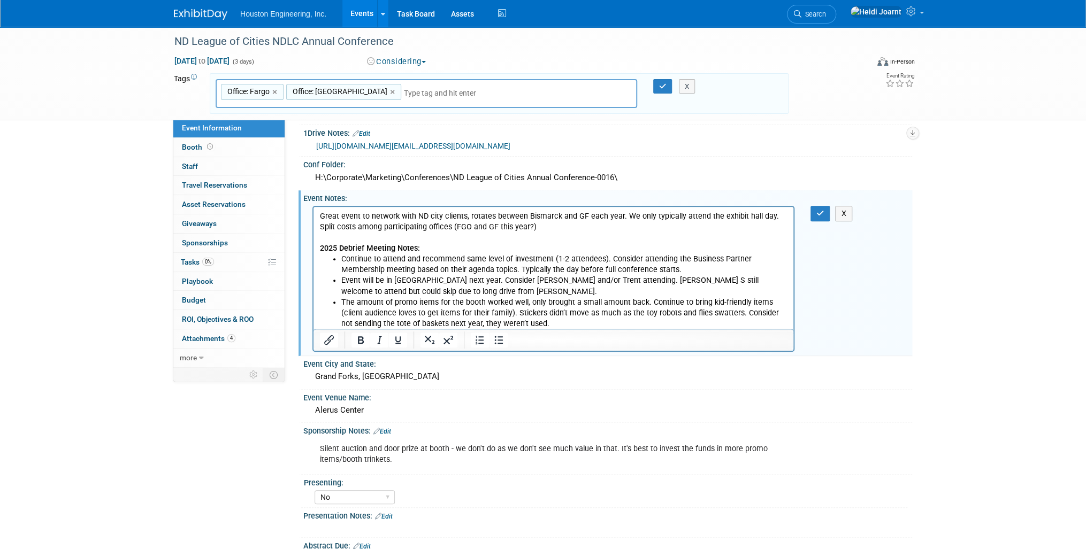
click at [387, 97] on div "Office: Fargo, Office: Grand Forks Office: Fargo × Office: Grand Forks ×" at bounding box center [427, 93] width 422 height 29
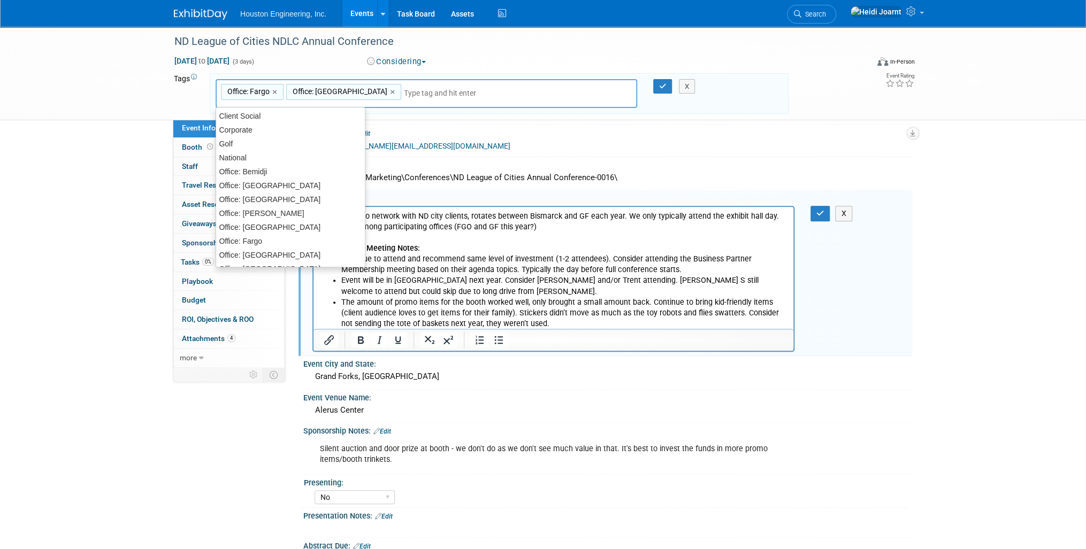
type input "d"
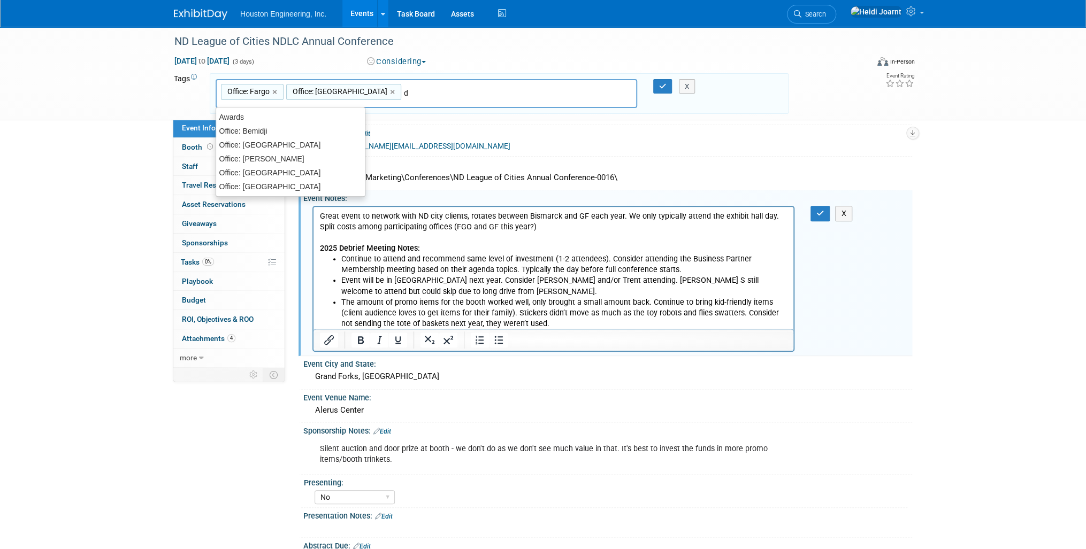
scroll to position [0, 0]
click at [296, 161] on div "Office: Dickinson" at bounding box center [291, 158] width 150 height 15
type input "Office: Fargo, Office: Grand Forks, Office: Dickinson"
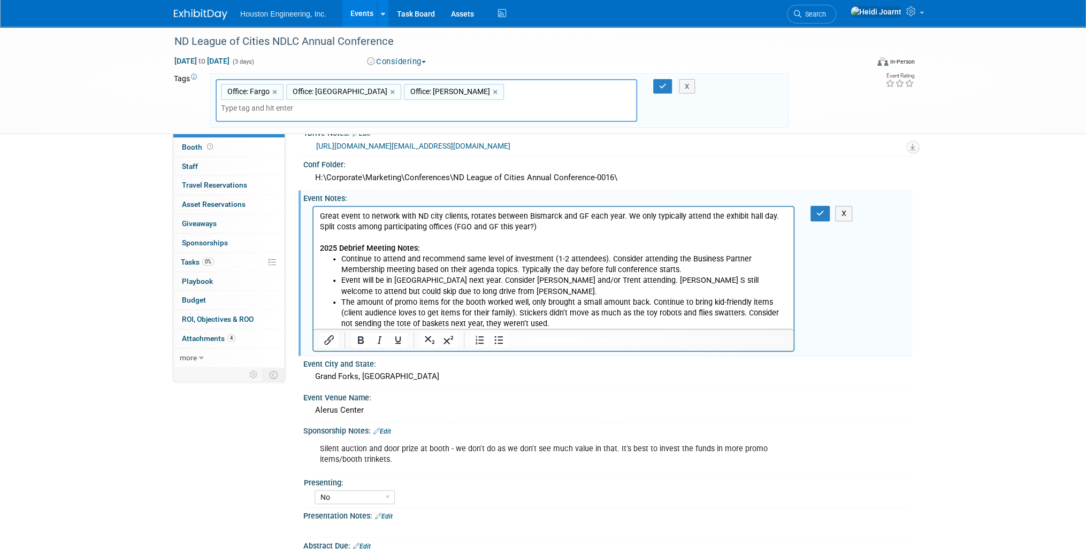
click at [546, 229] on p "Great event to network with ND city clients, rotates between Bismarck and GF ea…" at bounding box center [554, 232] width 468 height 43
click at [817, 211] on icon "button" at bounding box center [820, 213] width 8 height 7
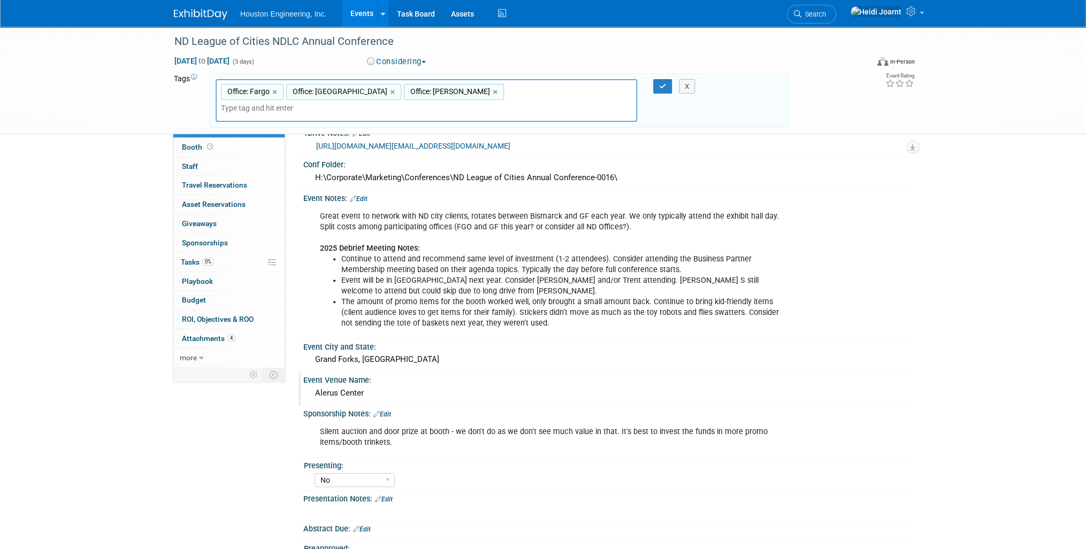
scroll to position [244, 0]
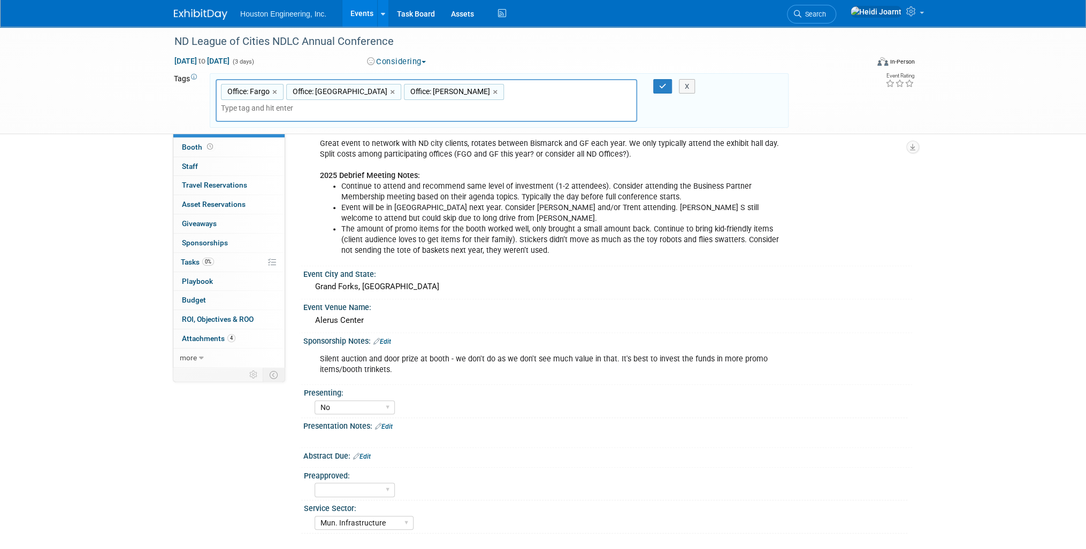
click at [385, 423] on link "Edit" at bounding box center [384, 426] width 18 height 7
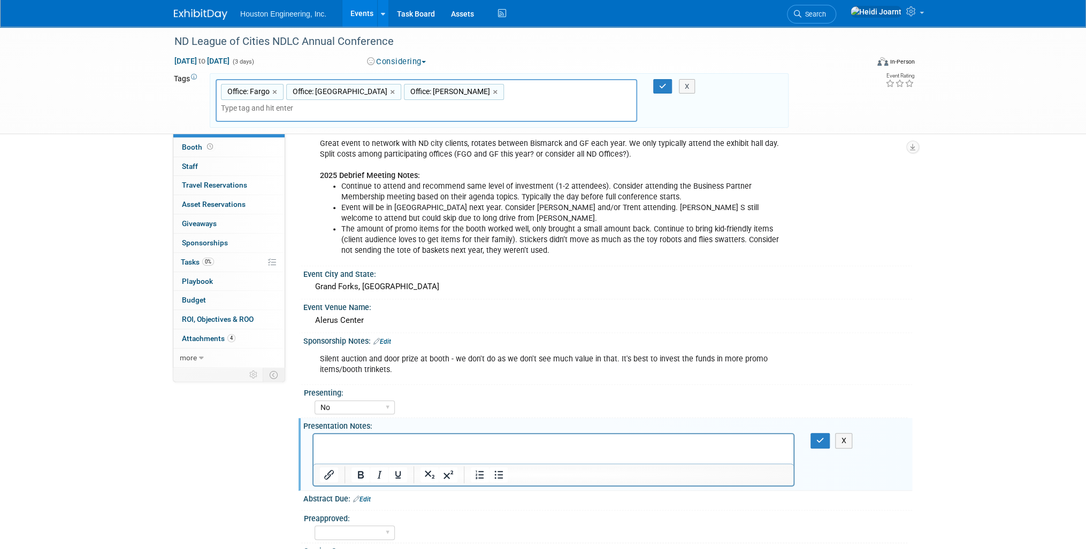
scroll to position [0, 0]
click at [824, 439] on button "button" at bounding box center [821, 441] width 20 height 16
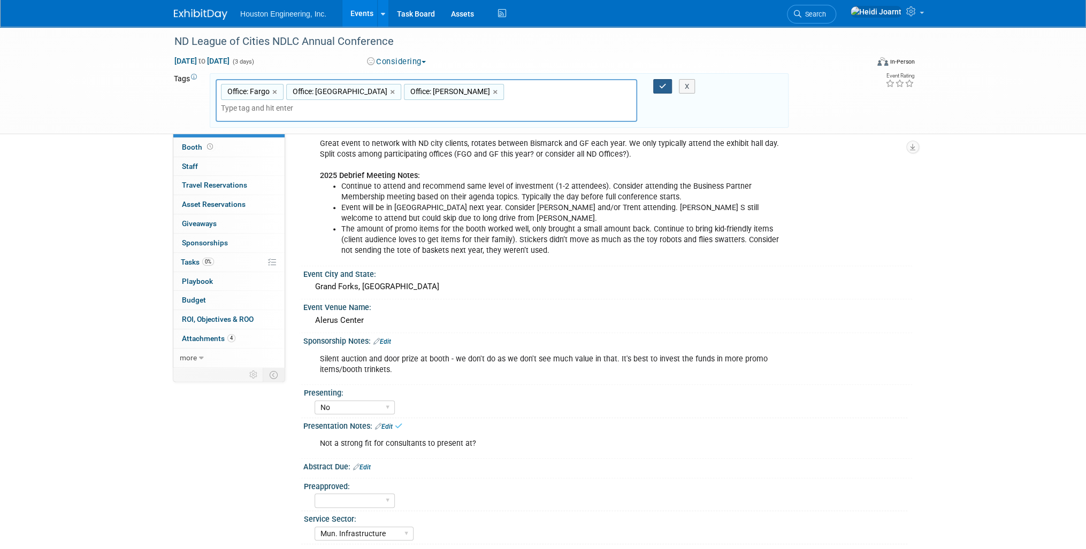
click at [667, 88] on button "button" at bounding box center [662, 86] width 19 height 15
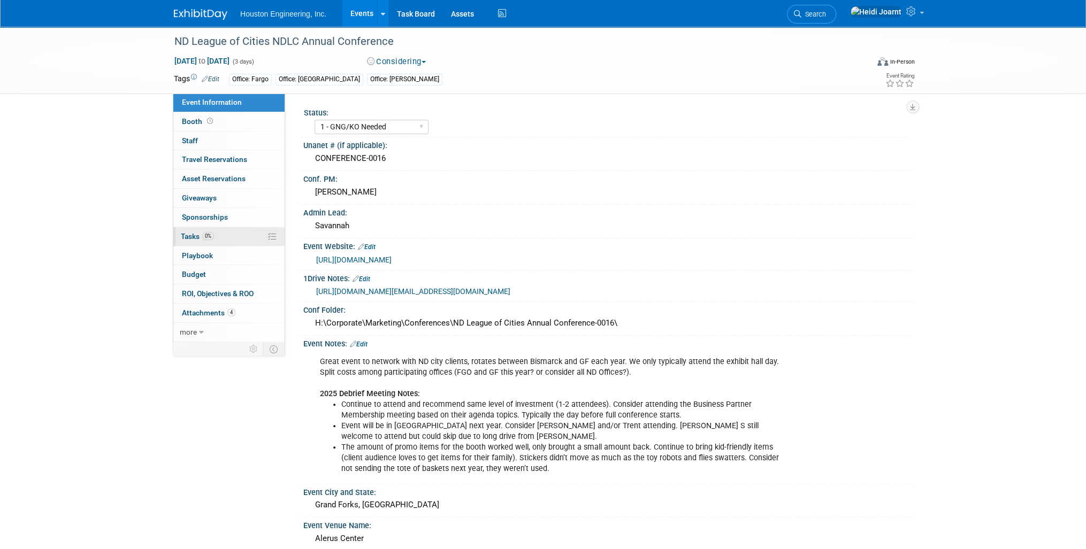
click at [235, 235] on link "0% Tasks 0%" at bounding box center [228, 236] width 111 height 19
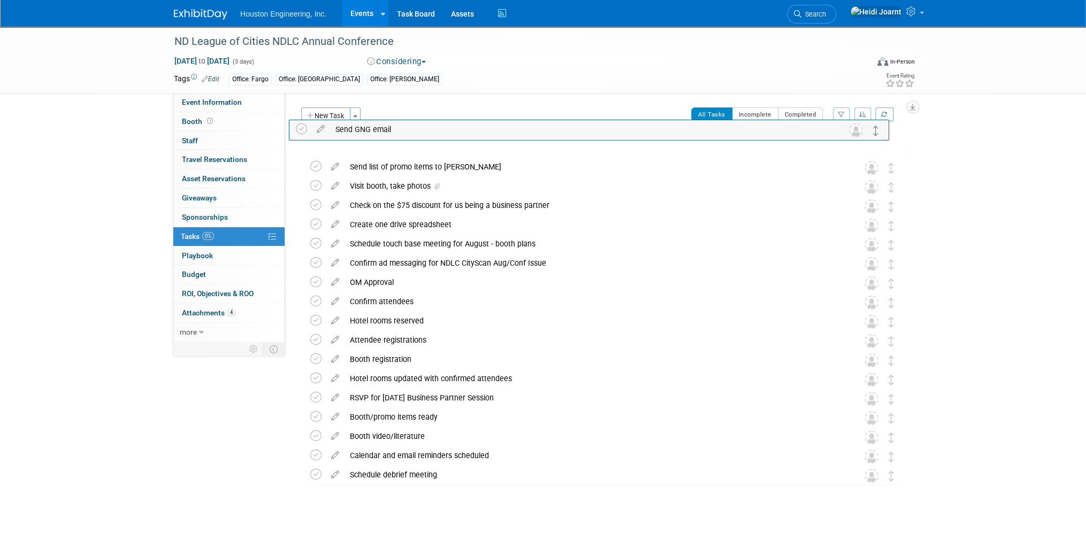
drag, startPoint x: 891, startPoint y: 247, endPoint x: 880, endPoint y: 139, distance: 108.1
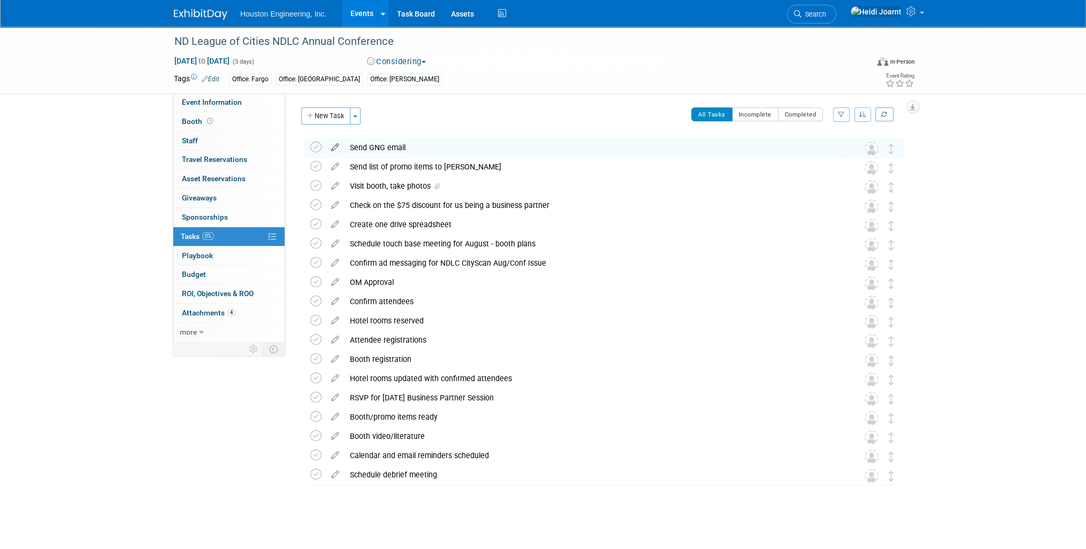
click at [335, 148] on icon at bounding box center [335, 145] width 19 height 13
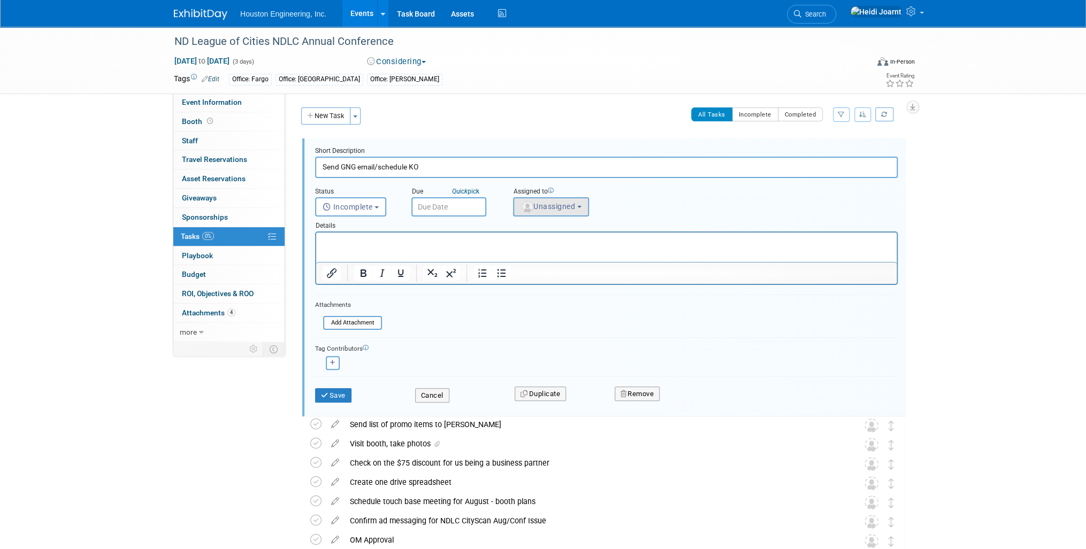
type input "Send GNG email/schedule KO"
click at [567, 205] on span "Unassigned" at bounding box center [548, 206] width 55 height 9
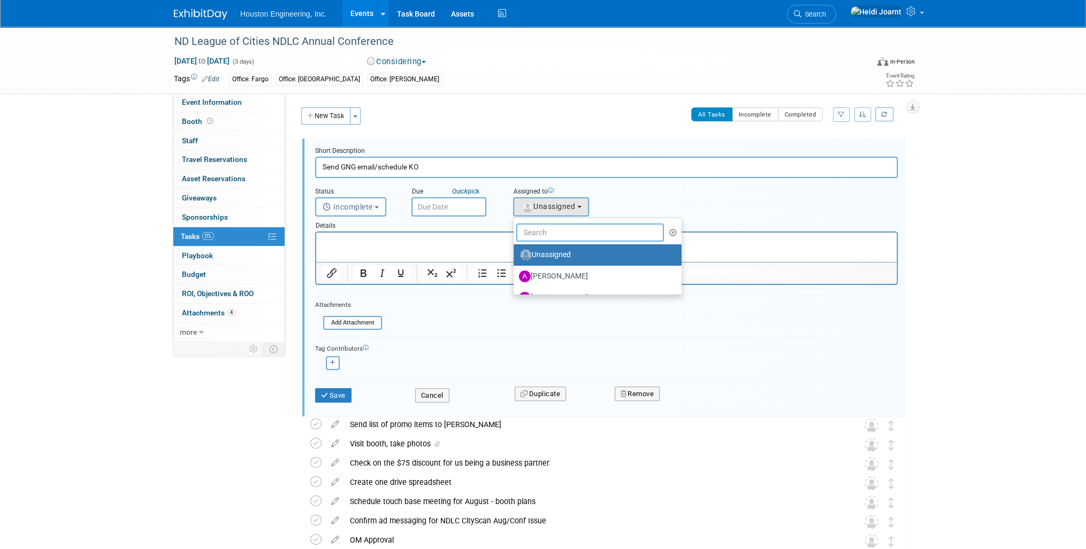
click at [563, 235] on input "text" at bounding box center [590, 233] width 148 height 18
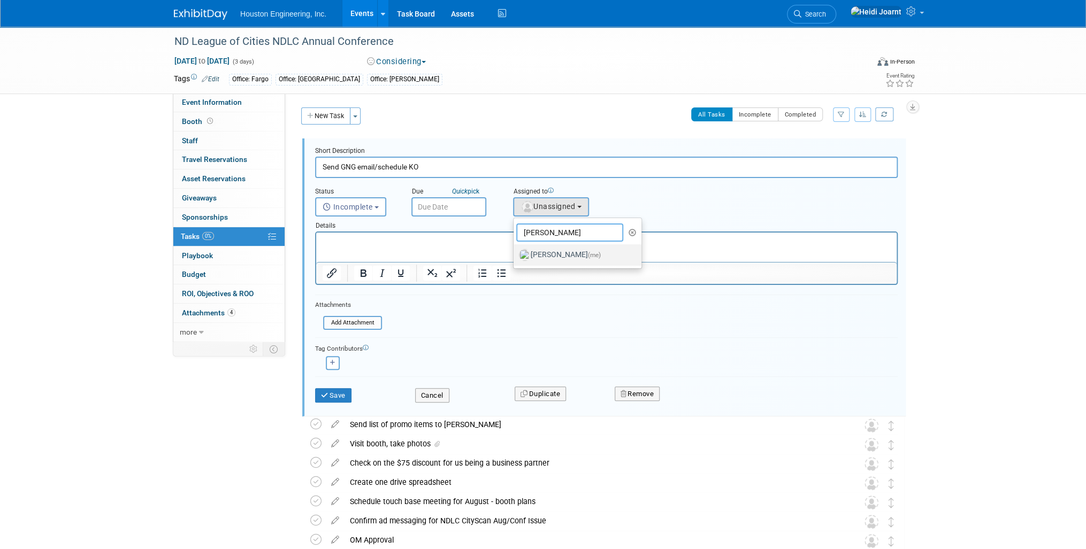
type input "heidi"
drag, startPoint x: 566, startPoint y: 250, endPoint x: 180, endPoint y: 1, distance: 459.6
click at [566, 250] on label "Heidi Joarnt (me)" at bounding box center [575, 255] width 112 height 17
click at [515, 250] on input "Heidi Joarnt (me)" at bounding box center [511, 253] width 7 height 7
select select "6d2580fd-cc23-403a-9f47-834f17e7f51f"
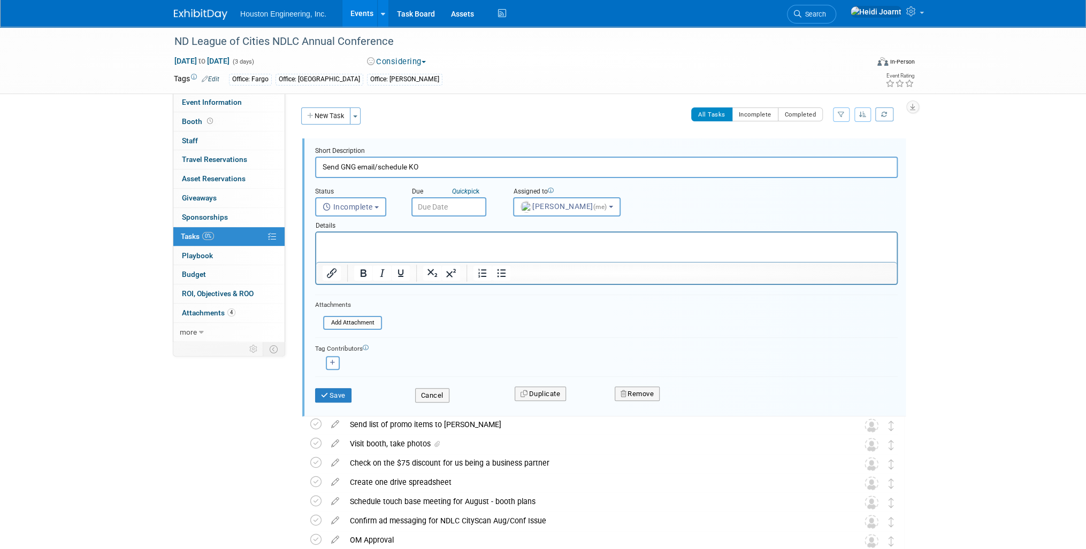
click at [421, 208] on input "text" at bounding box center [448, 206] width 75 height 19
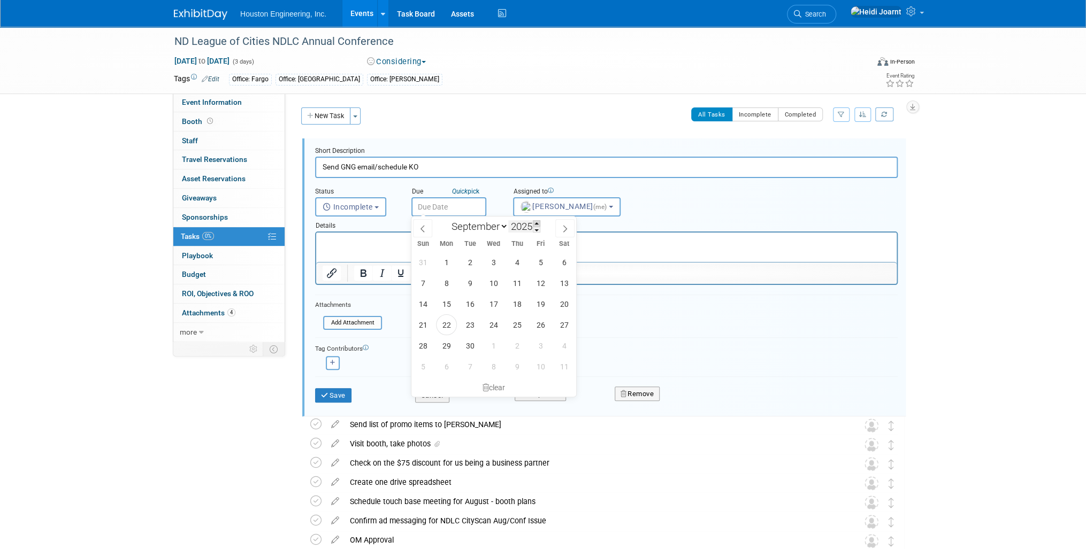
click at [538, 223] on span at bounding box center [536, 223] width 7 height 6
type input "2026"
click at [424, 230] on icon at bounding box center [422, 228] width 7 height 7
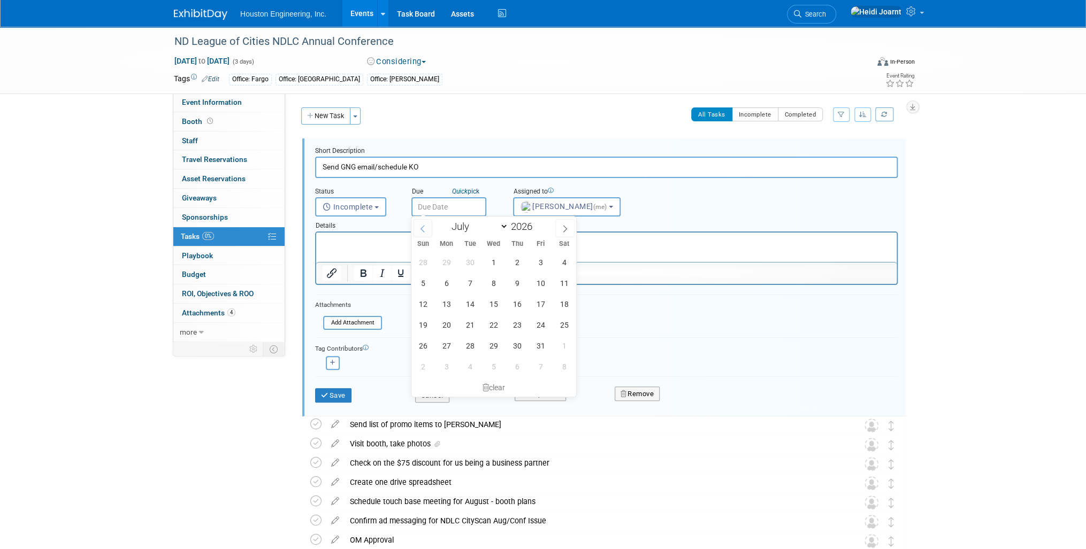
select select "5"
click at [446, 263] on span "1" at bounding box center [446, 262] width 21 height 21
type input "Jun 1, 2026"
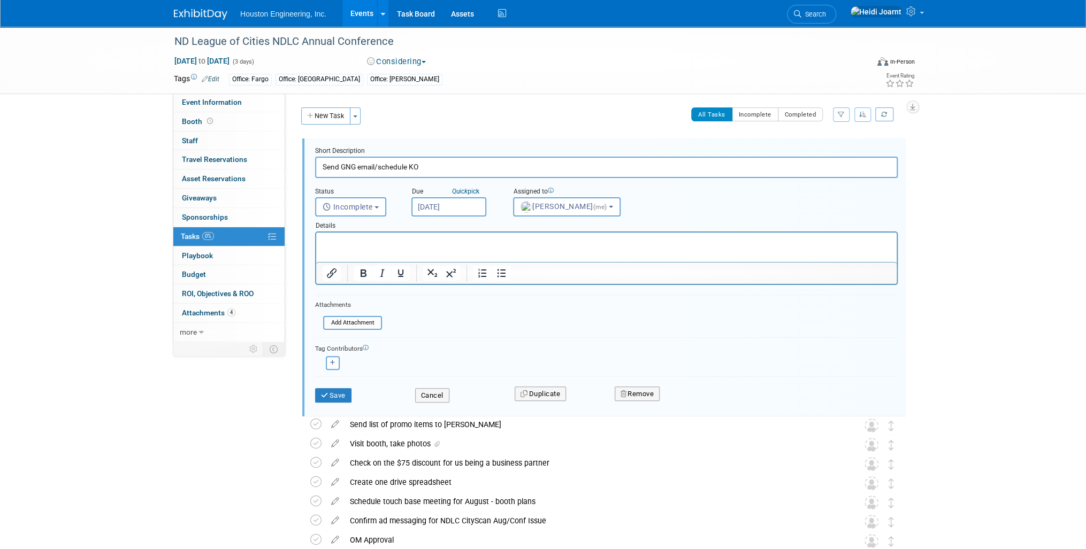
click at [464, 203] on input "Jun 1, 2026" at bounding box center [448, 206] width 75 height 19
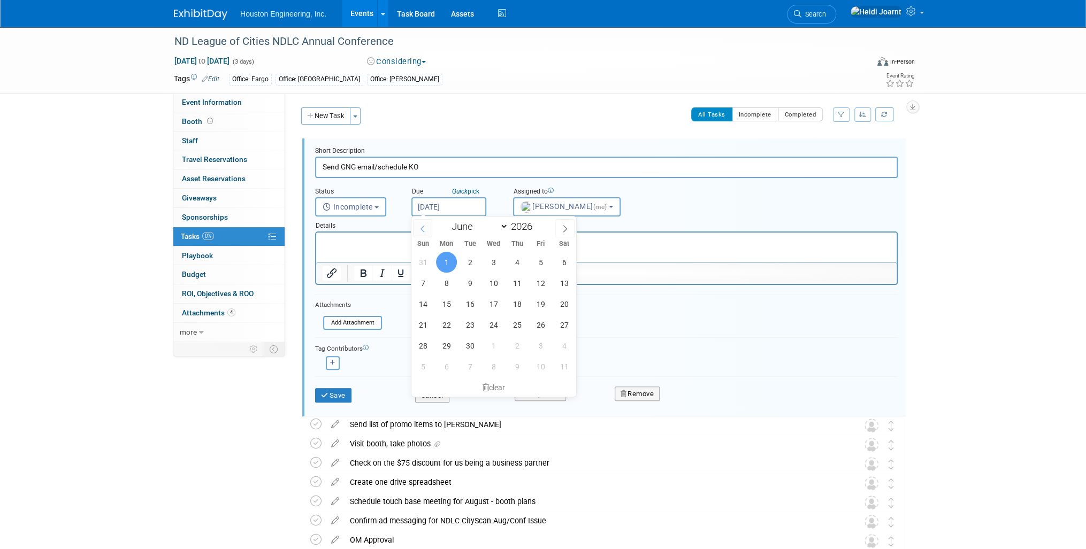
click at [428, 227] on span at bounding box center [422, 228] width 19 height 18
select select "4"
click at [447, 287] on span "4" at bounding box center [446, 283] width 21 height 21
type input "May 4, 2026"
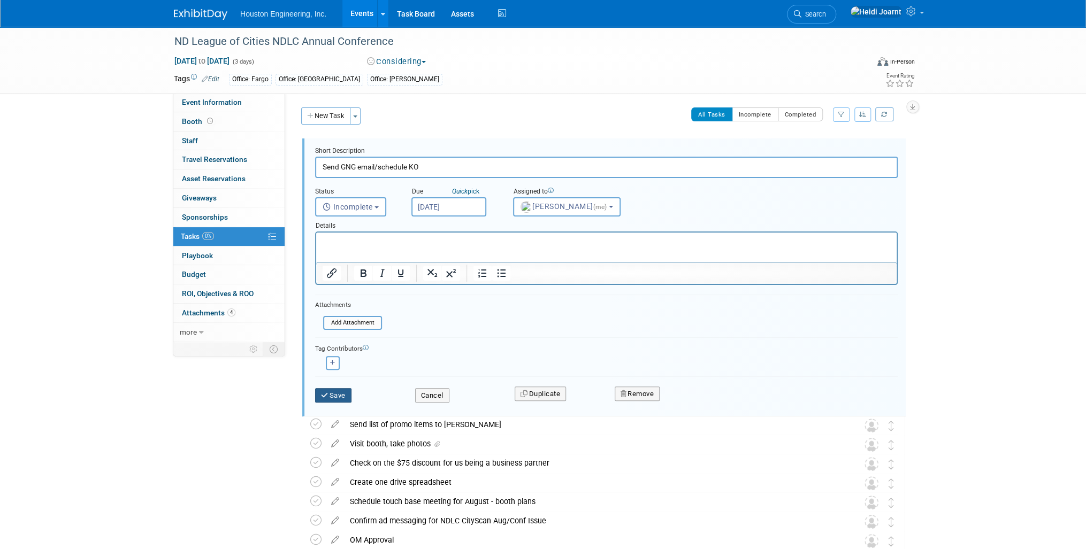
click at [340, 392] on button "Save" at bounding box center [333, 395] width 36 height 15
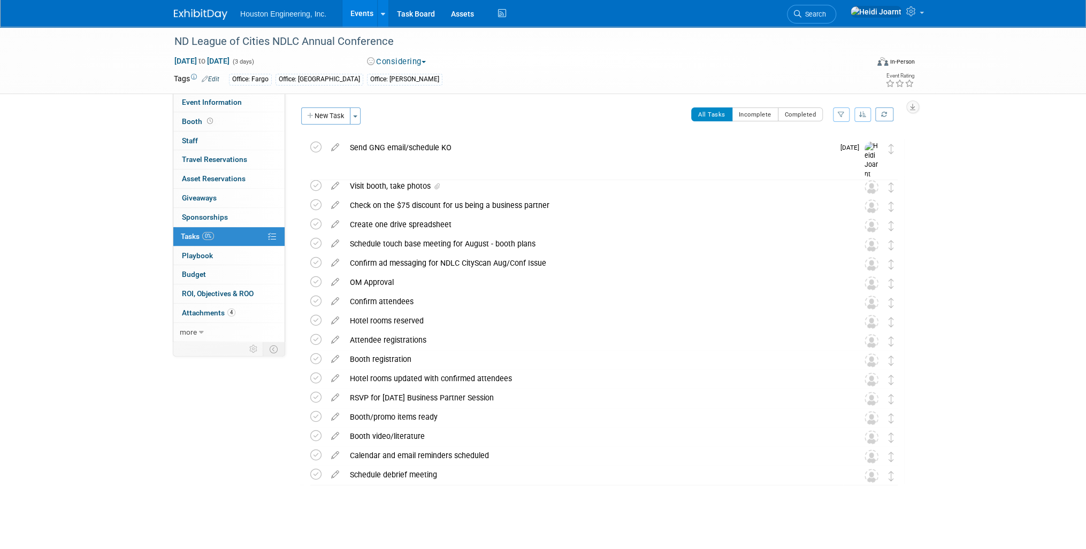
click at [358, 8] on link "Events" at bounding box center [361, 13] width 39 height 27
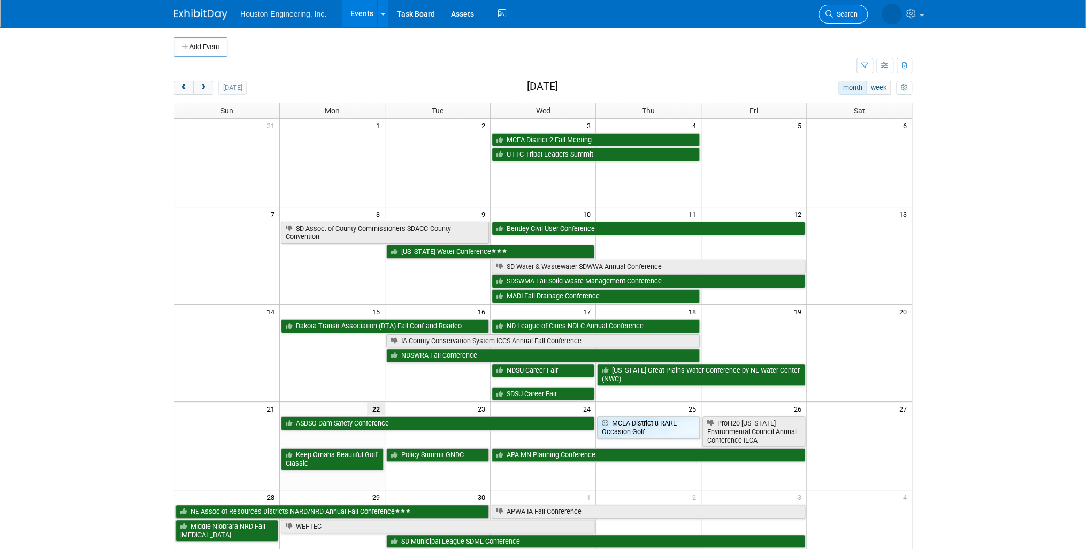
click at [853, 16] on span "Search" at bounding box center [845, 14] width 25 height 8
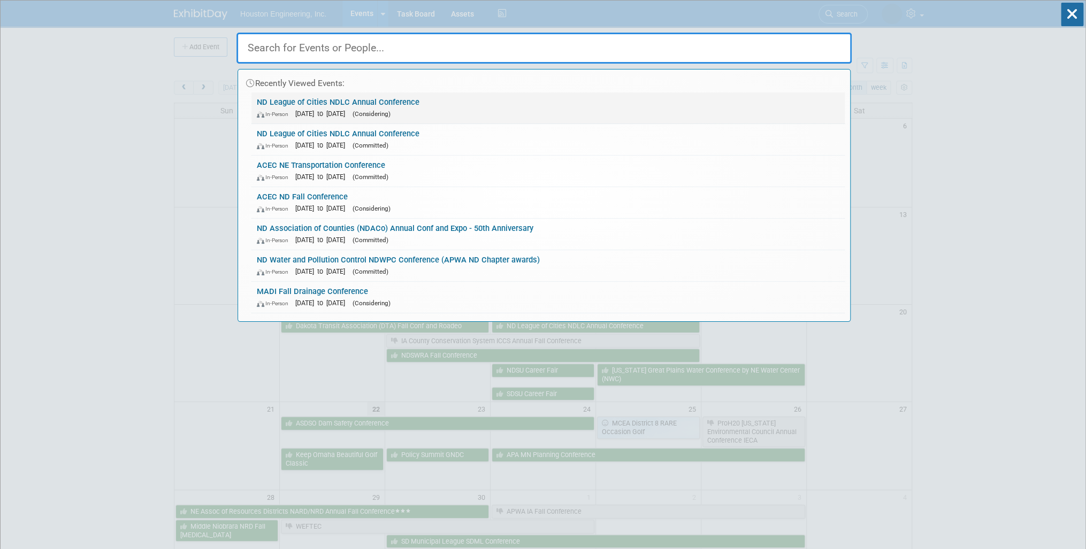
click at [434, 101] on link "ND League of Cities NDLC Annual Conference In-Person Sep 16, 2026 to Sep 18, 20…" at bounding box center [547, 108] width 593 height 31
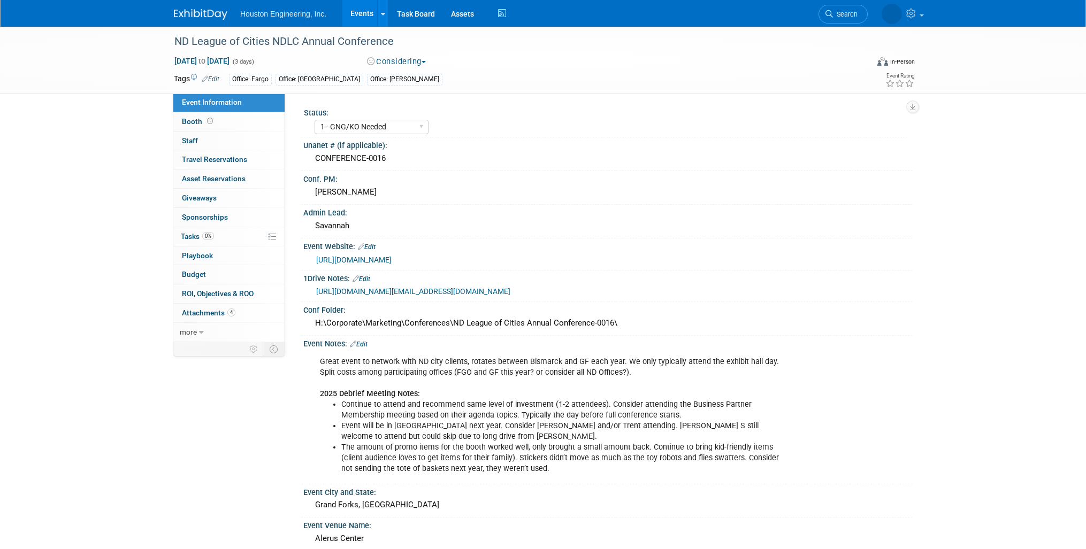
select select "1 - GNG/KO Needed"
select select "No"
select select "Mun. Infrastructure"
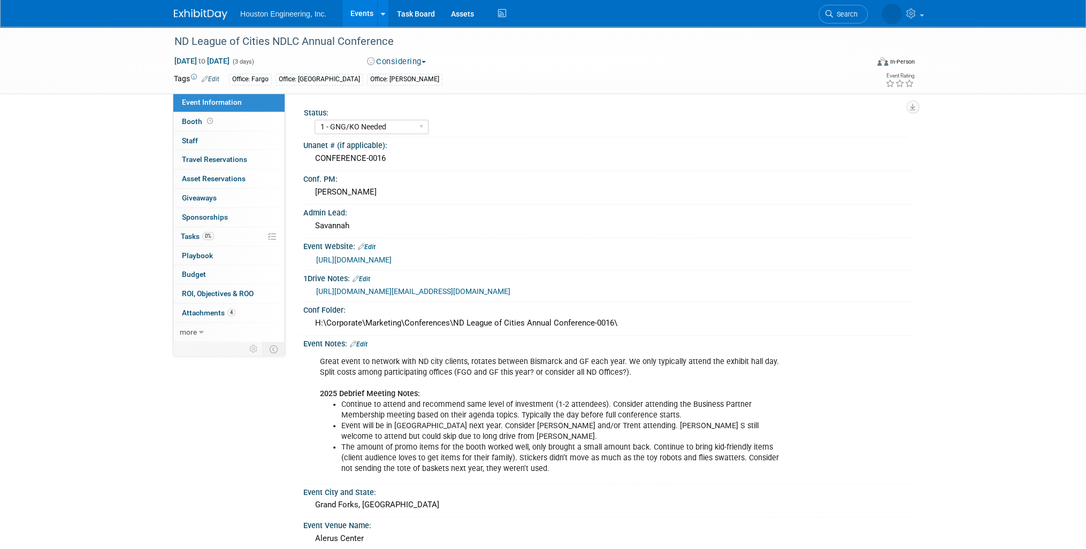
click at [356, 2] on link "Events" at bounding box center [361, 13] width 39 height 27
